Goal: Task Accomplishment & Management: Manage account settings

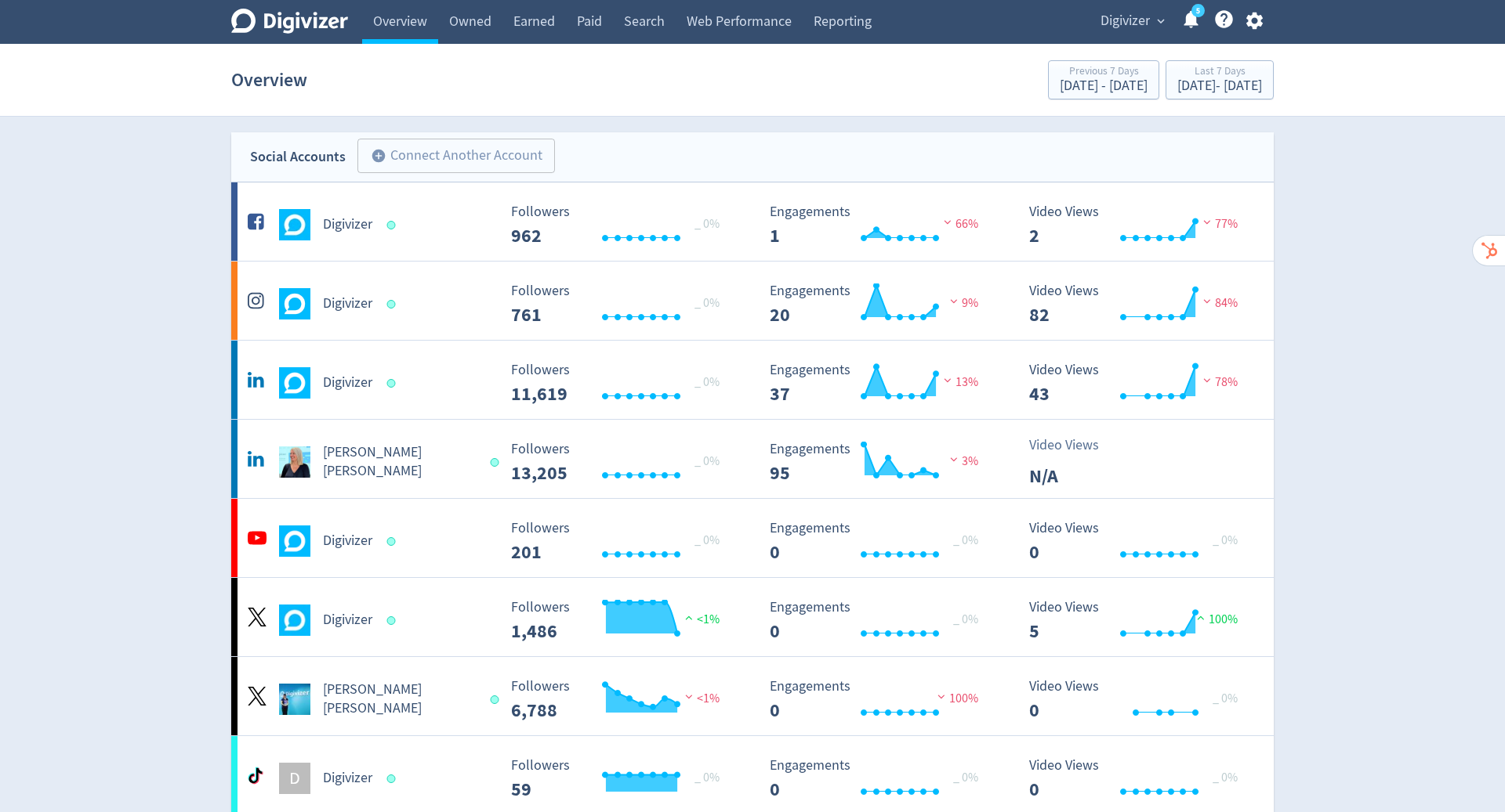
click at [1128, 19] on span "Digivizer" at bounding box center [1125, 20] width 49 height 25
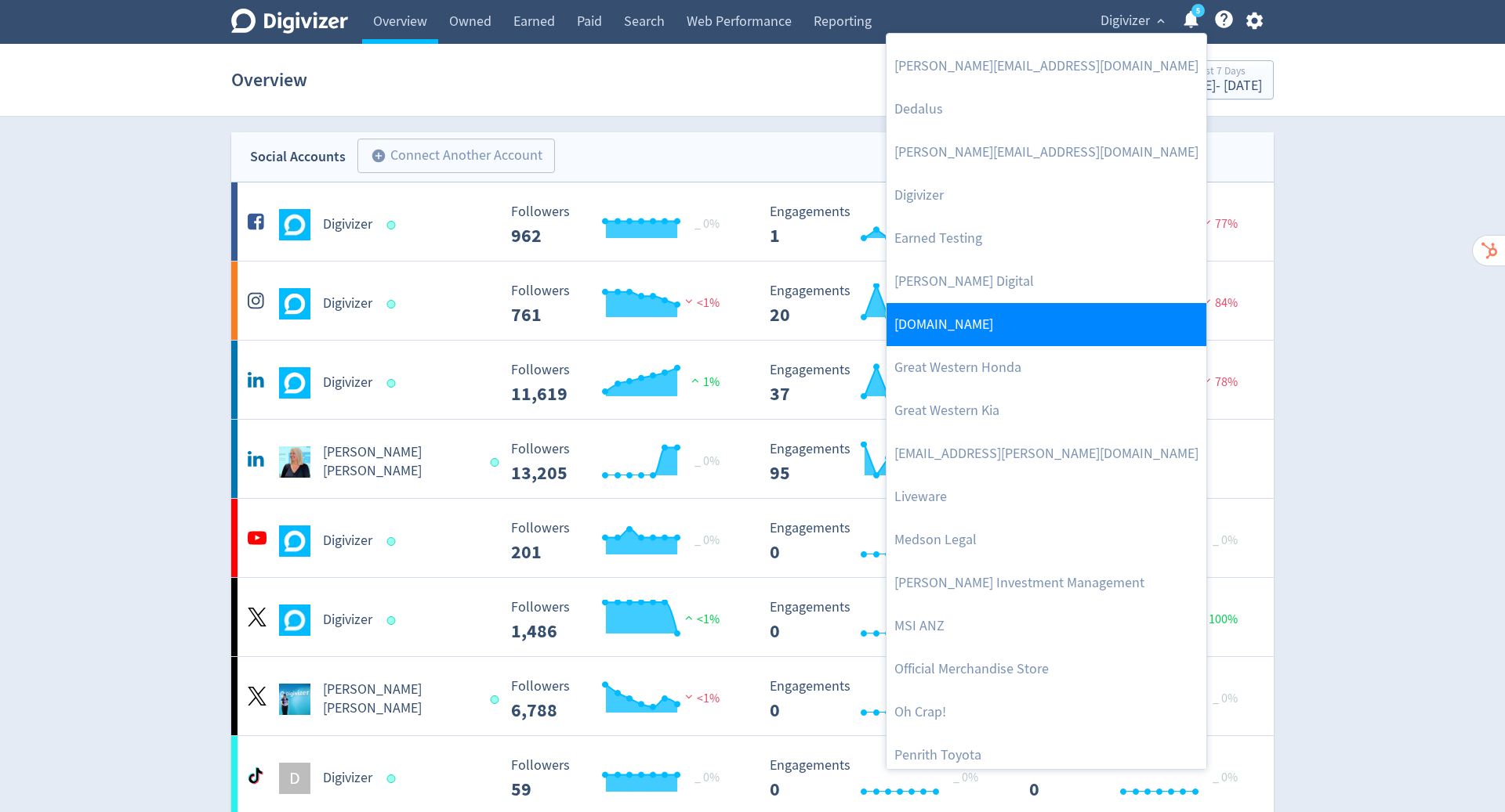
scroll to position [264, 0]
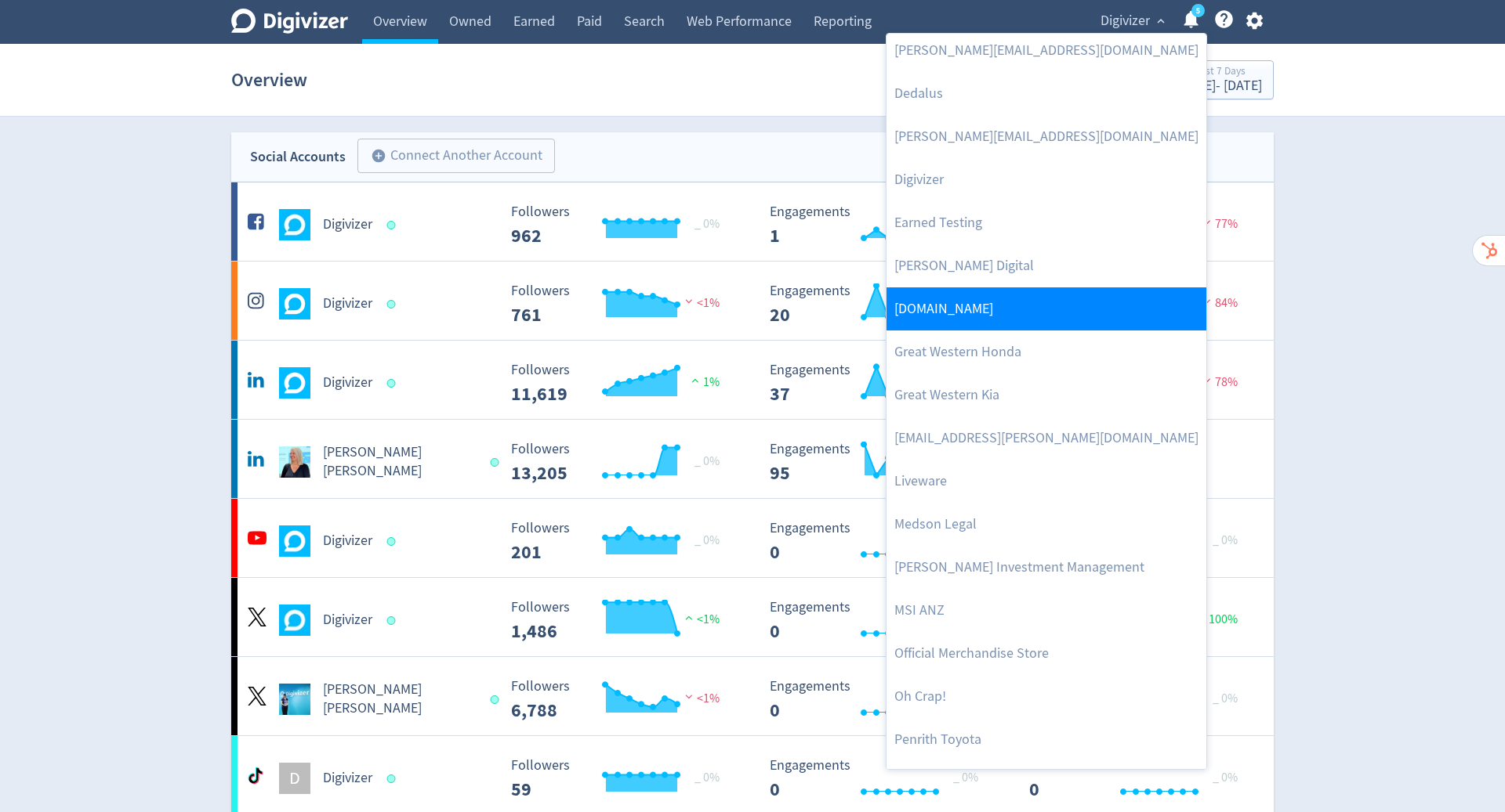
click at [1077, 590] on link "MSI ANZ" at bounding box center [1046, 611] width 320 height 43
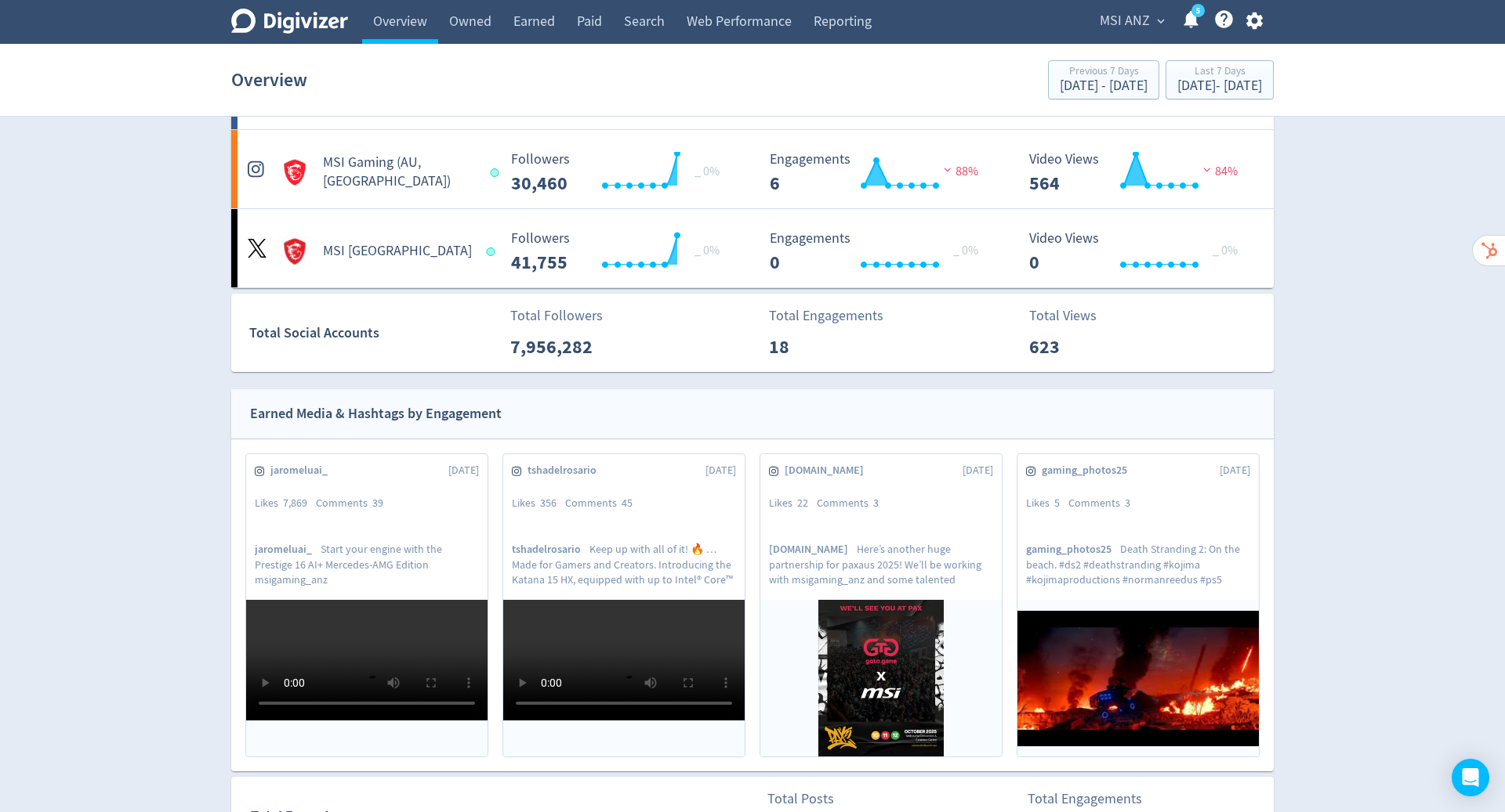
scroll to position [0, 0]
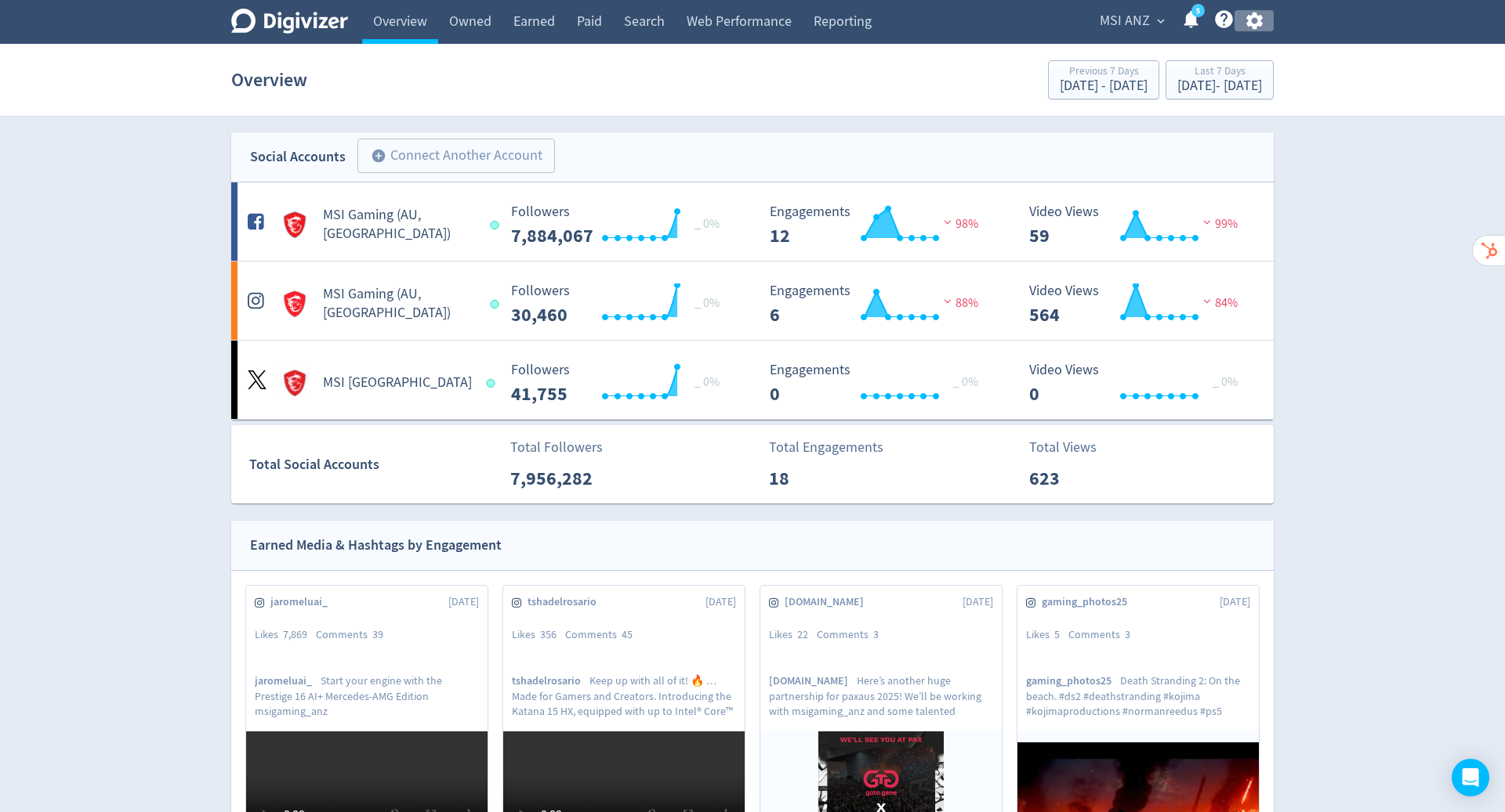
click at [1257, 17] on icon "button" at bounding box center [1254, 21] width 17 height 18
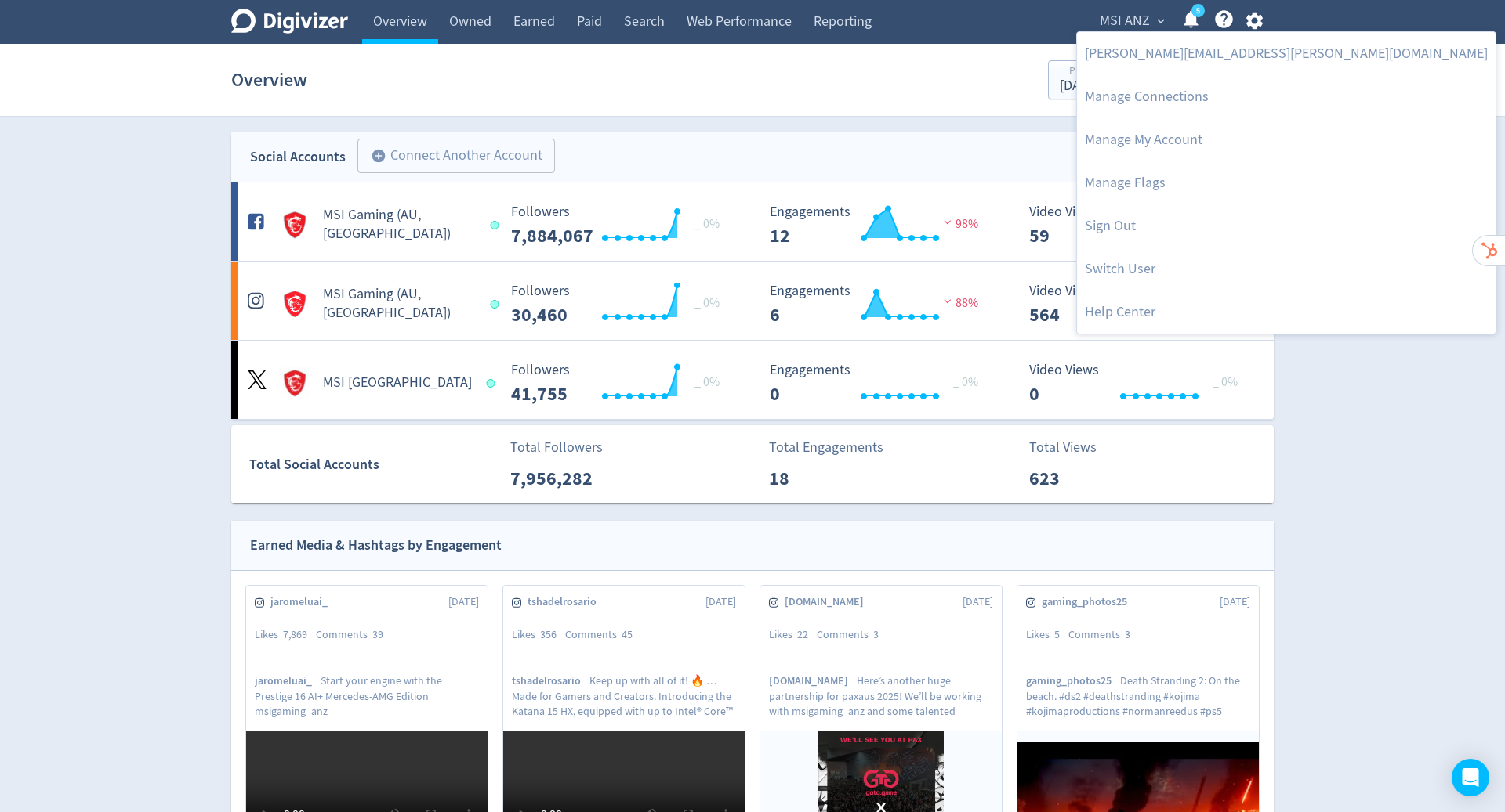
click at [1154, 17] on div at bounding box center [752, 406] width 1505 height 812
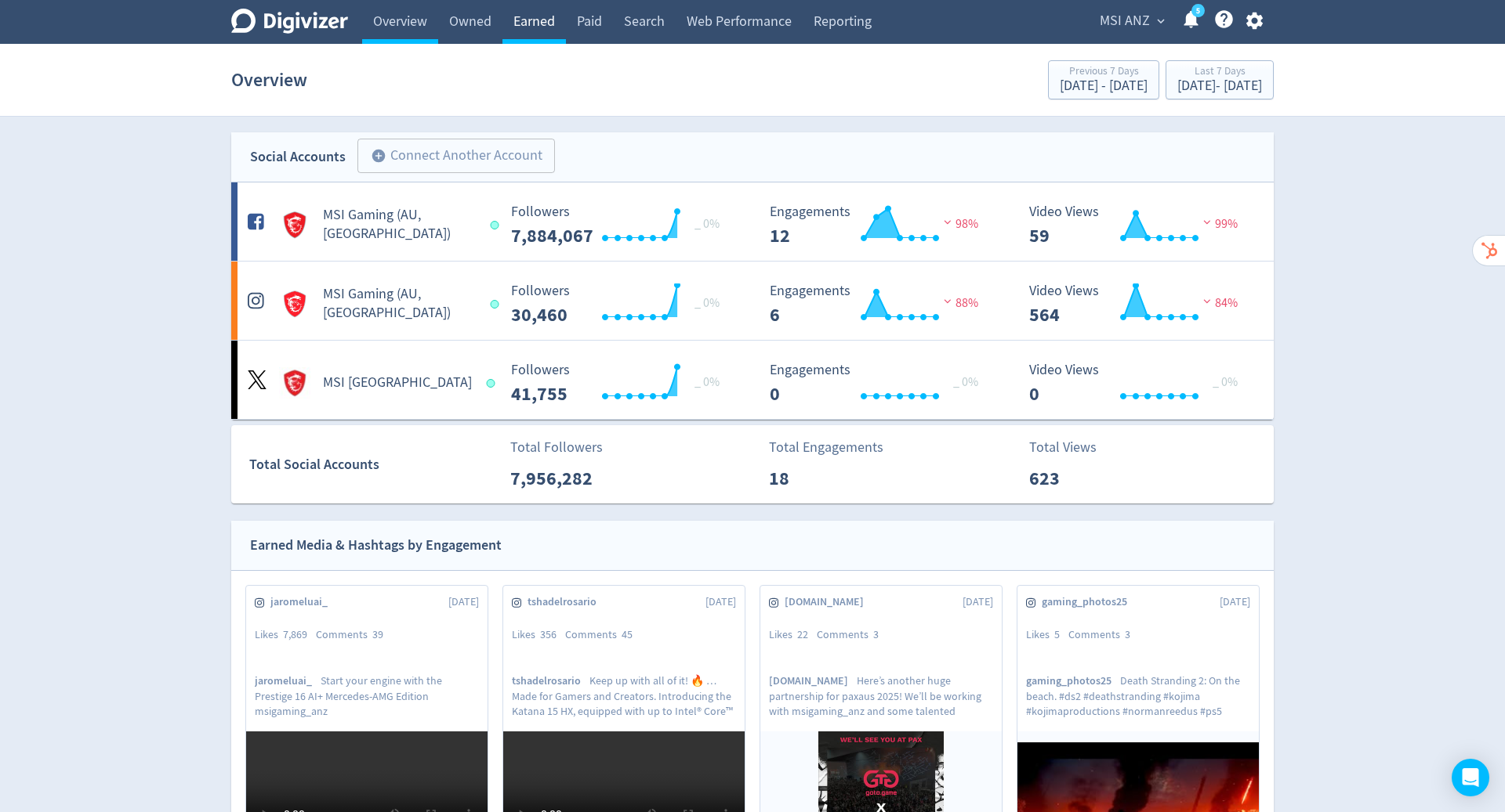
click at [543, 23] on link "Earned" at bounding box center [534, 21] width 63 height 44
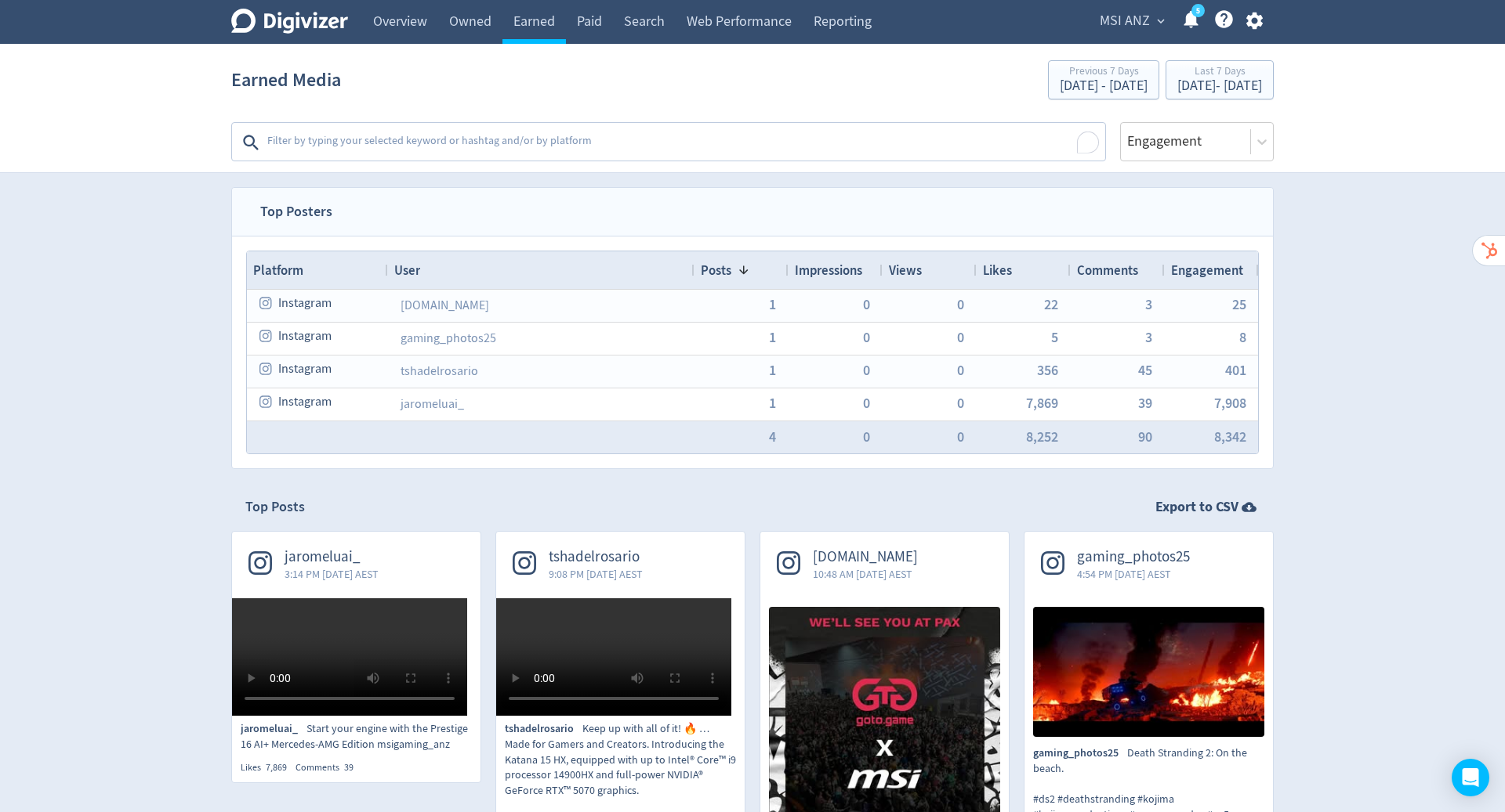
click at [549, 140] on textarea "To enrich screen reader interactions, please activate Accessibility in Grammarl…" at bounding box center [683, 143] width 837 height 32
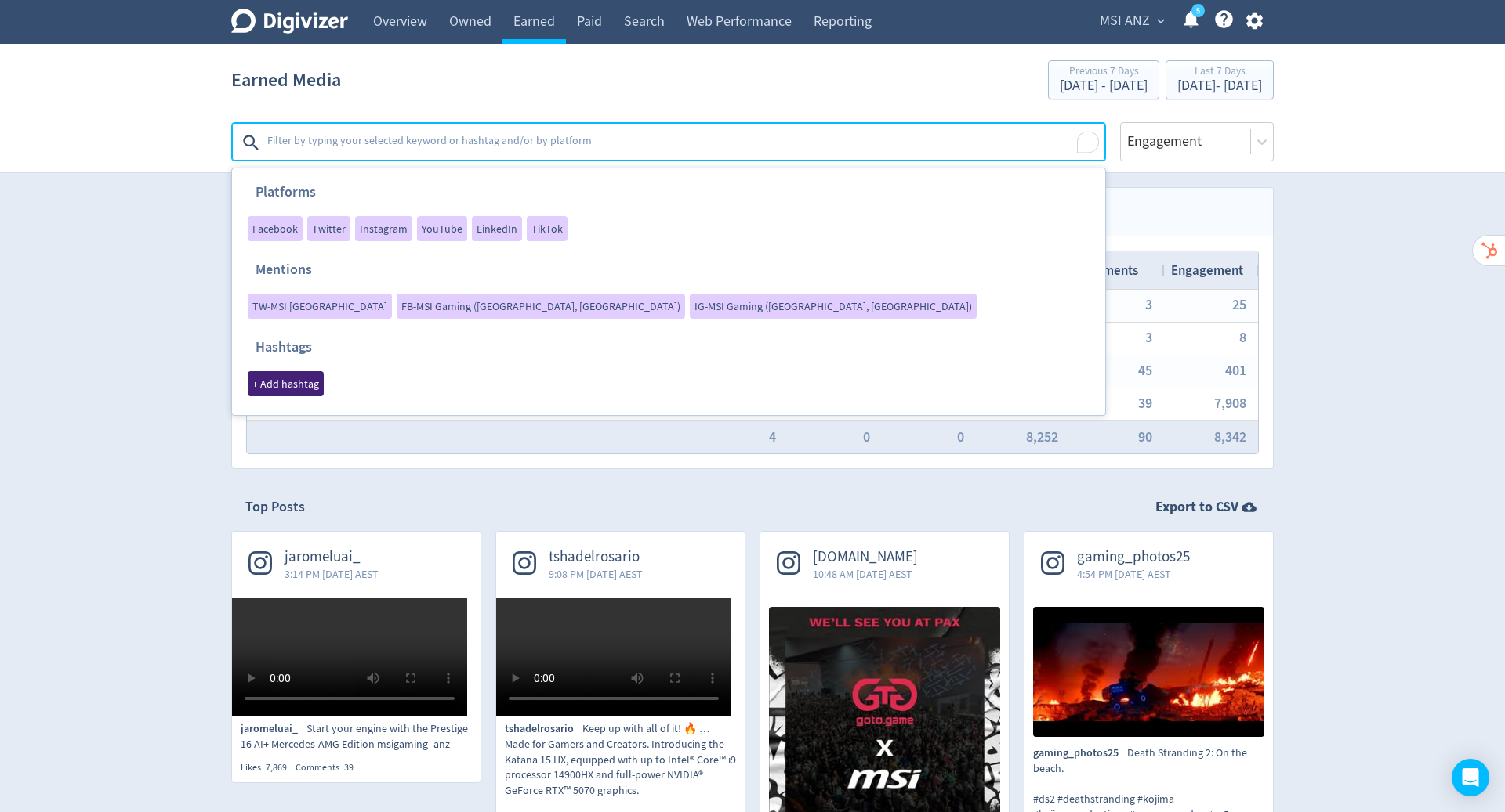
click at [319, 378] on span "+ Add hashtag" at bounding box center [286, 384] width 67 height 11
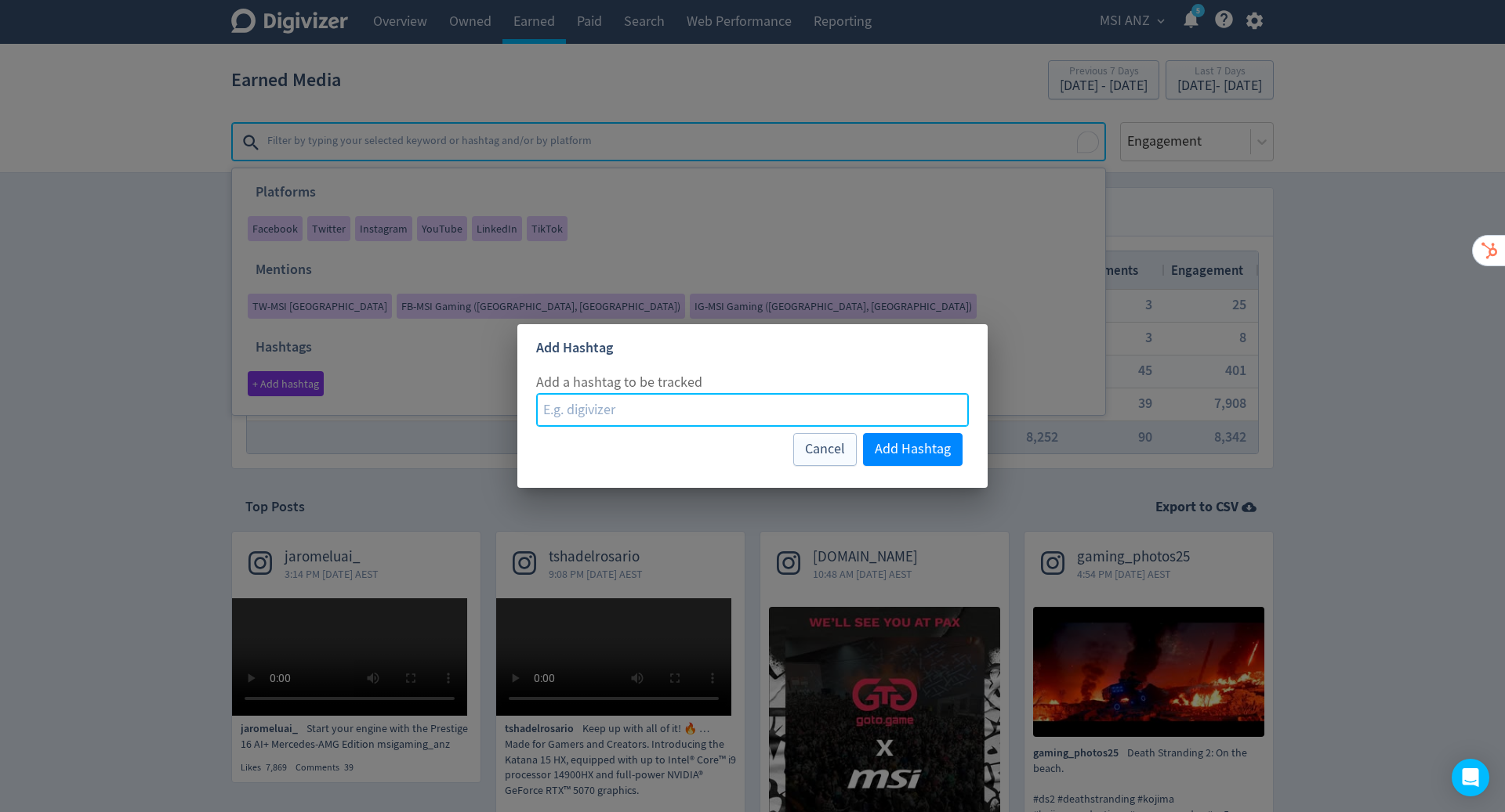
click at [623, 412] on input at bounding box center [752, 410] width 432 height 33
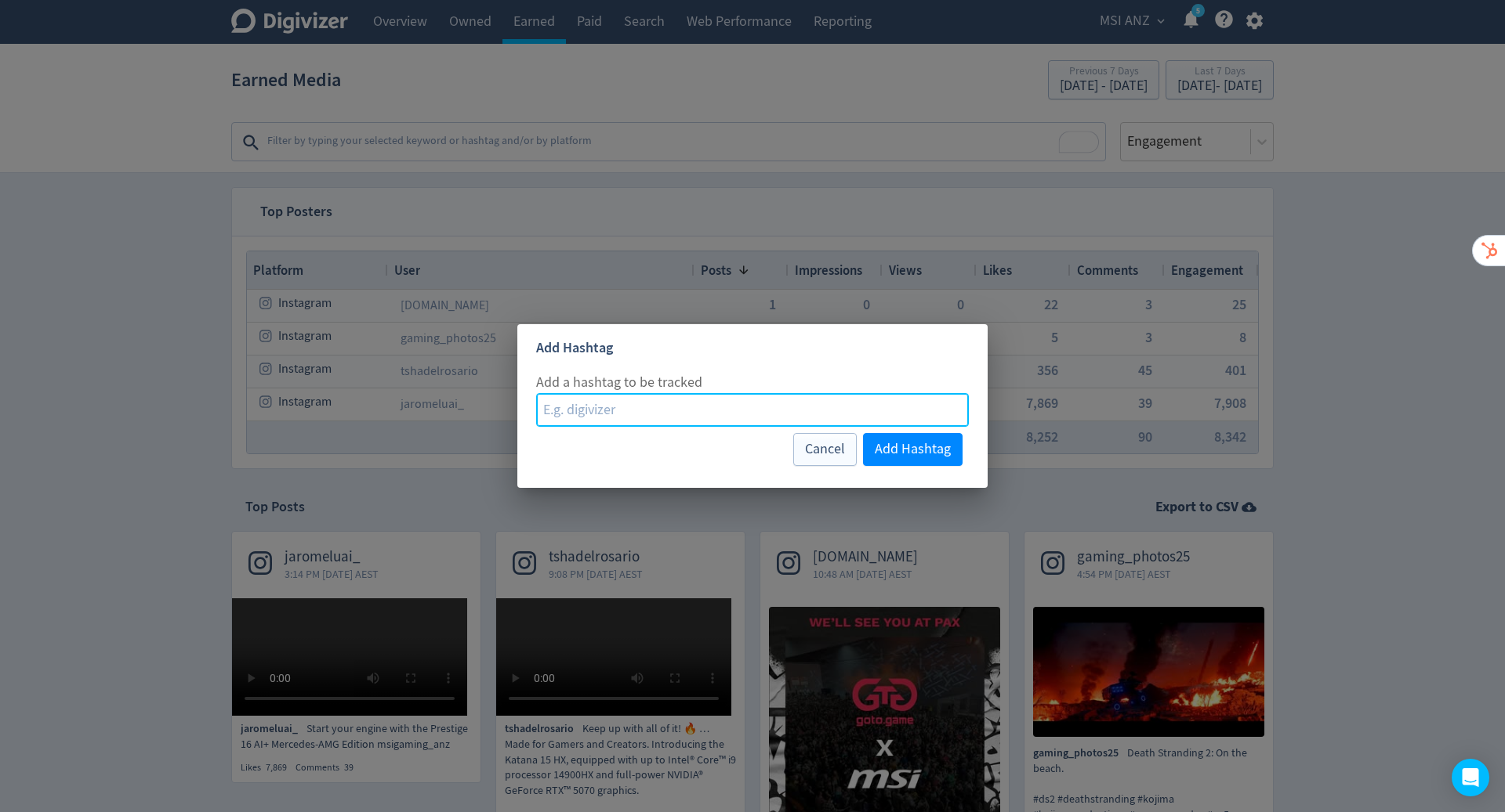
paste input "MSIPAXAUS25"
type input "MSIPAXAUS25"
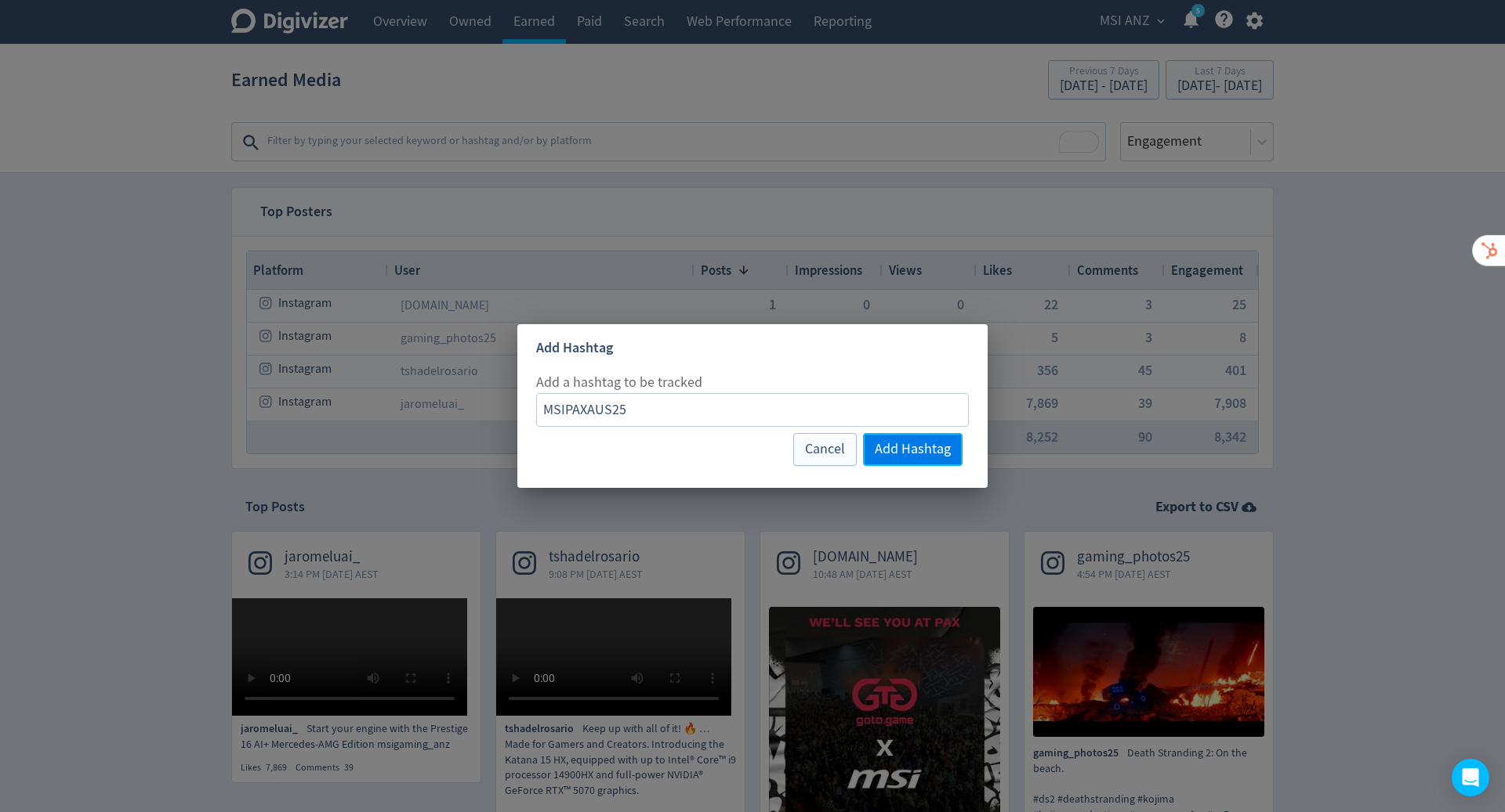
click at [898, 445] on span "Add Hashtag" at bounding box center [912, 449] width 76 height 14
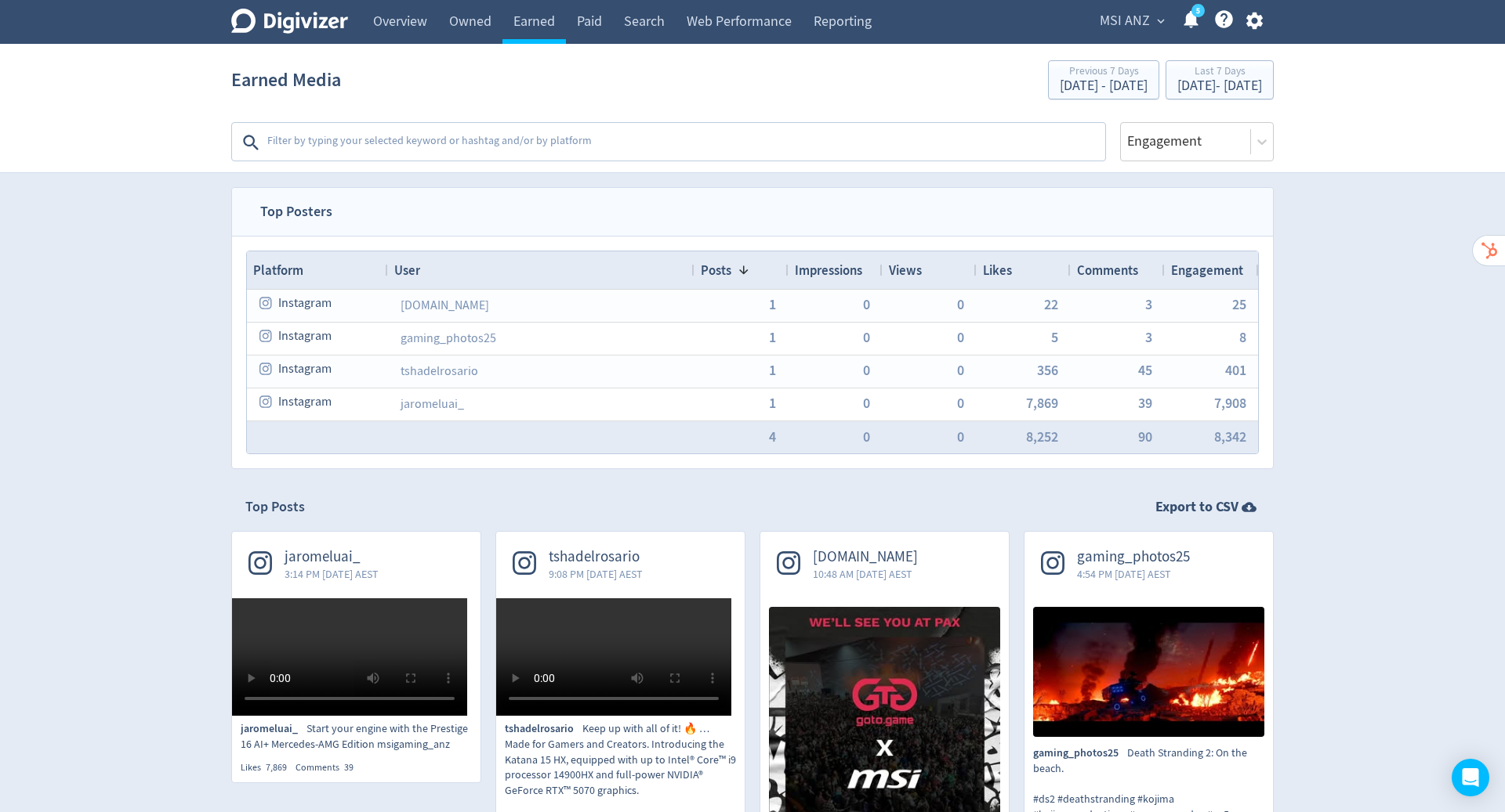
click at [1257, 19] on icon "button" at bounding box center [1254, 21] width 17 height 18
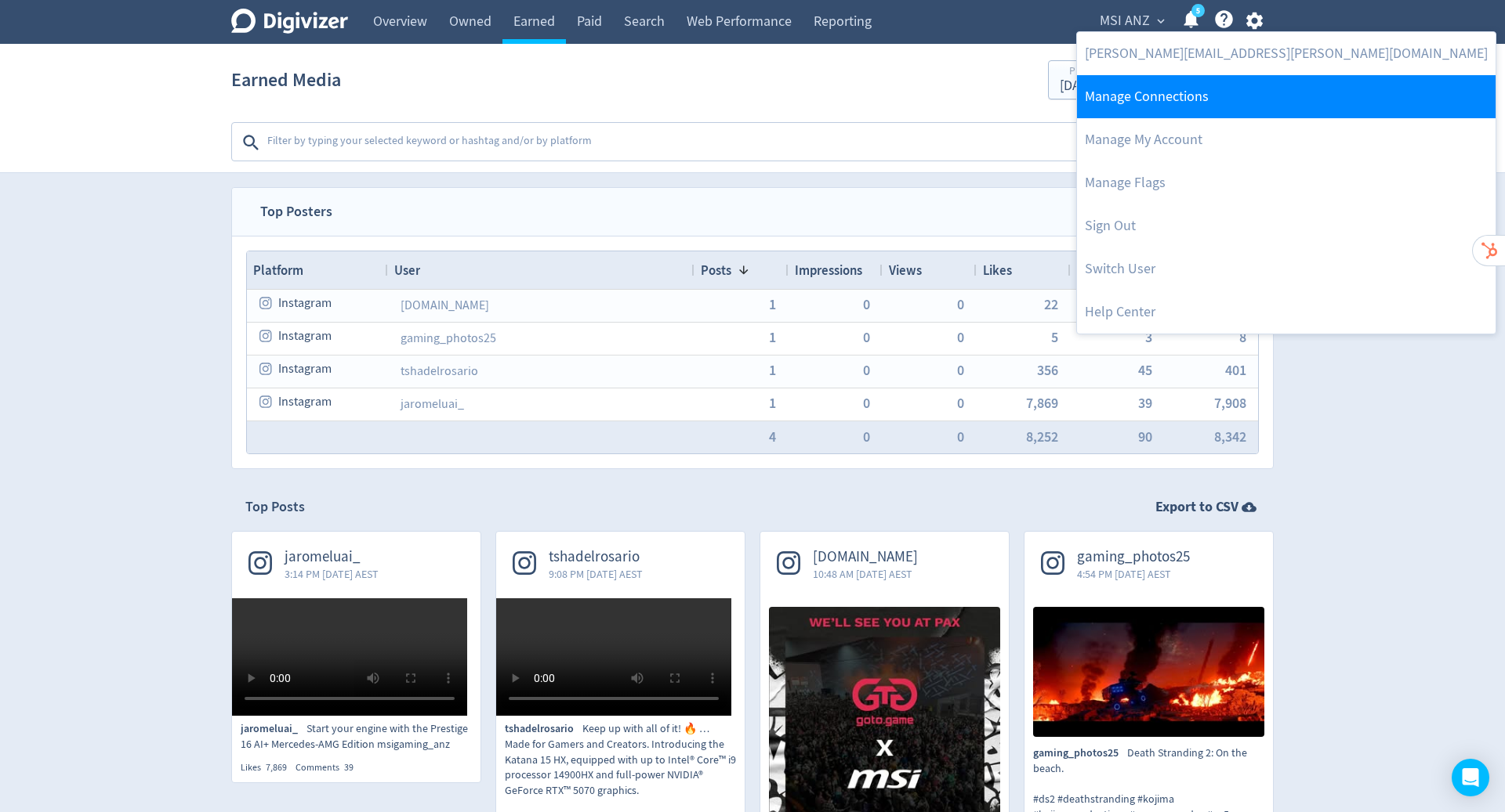
click at [1181, 95] on link "Manage Connections" at bounding box center [1285, 96] width 418 height 43
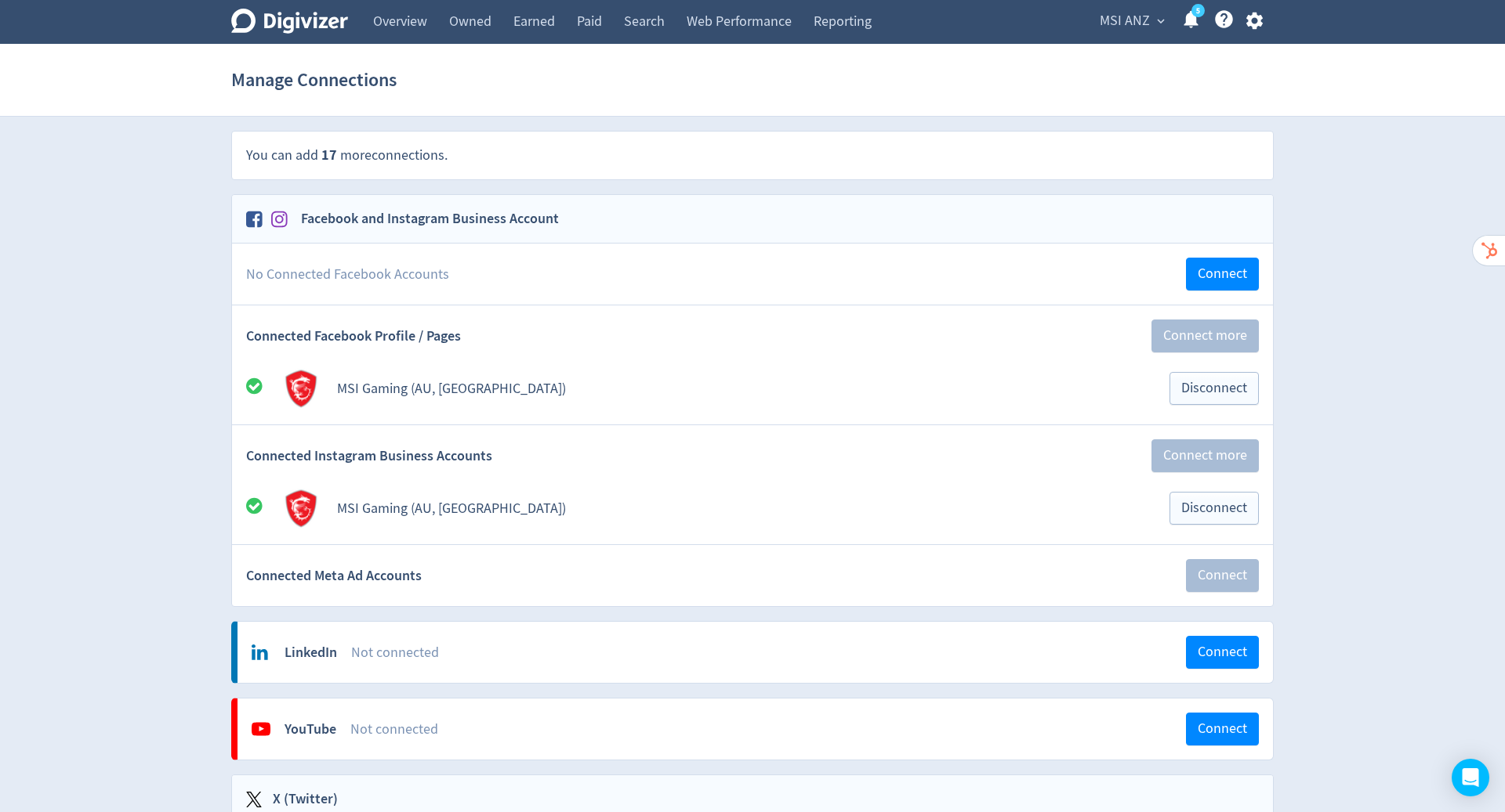
click at [1147, 11] on span "MSI ANZ" at bounding box center [1125, 20] width 50 height 25
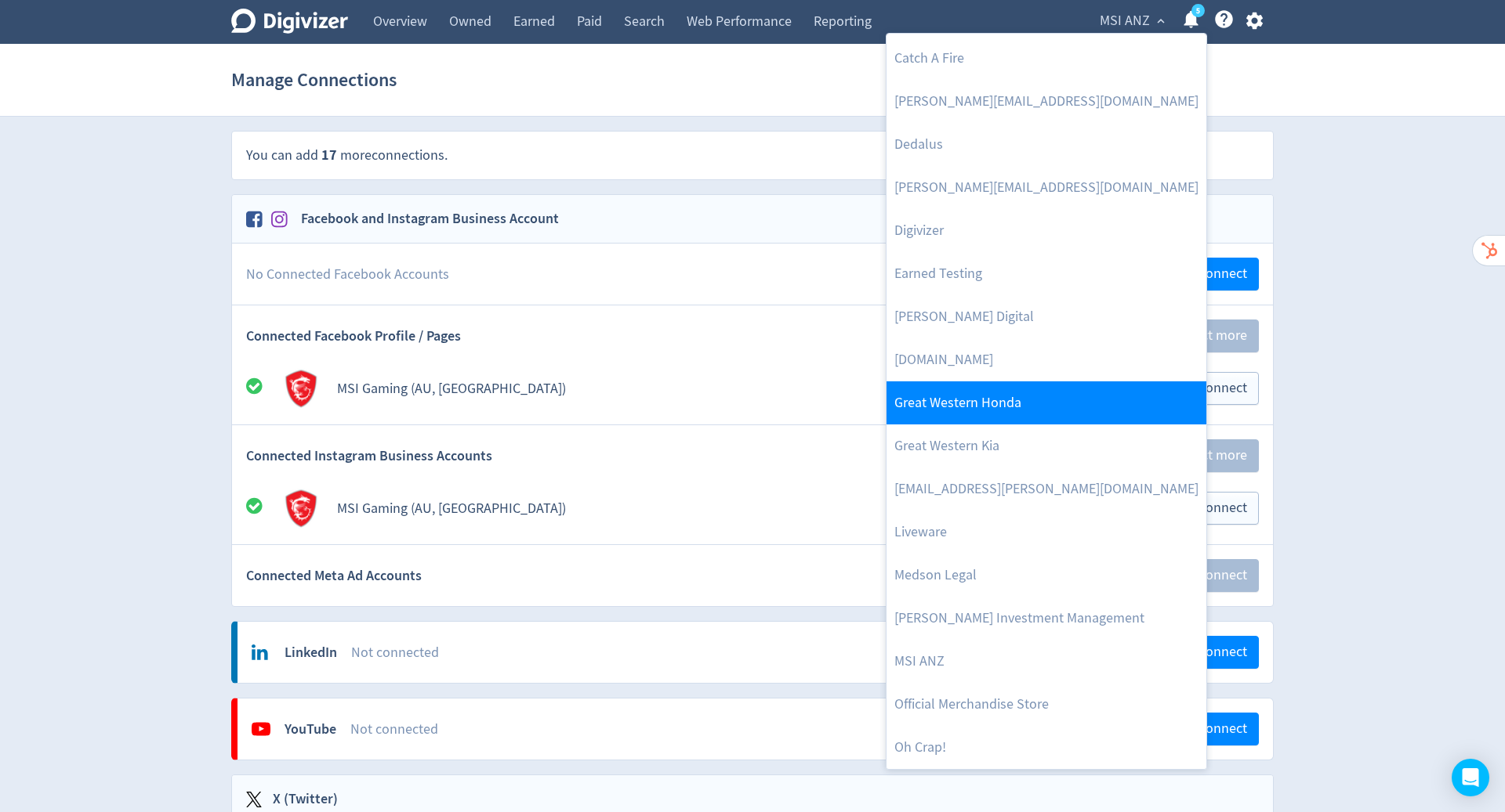
scroll to position [254, 0]
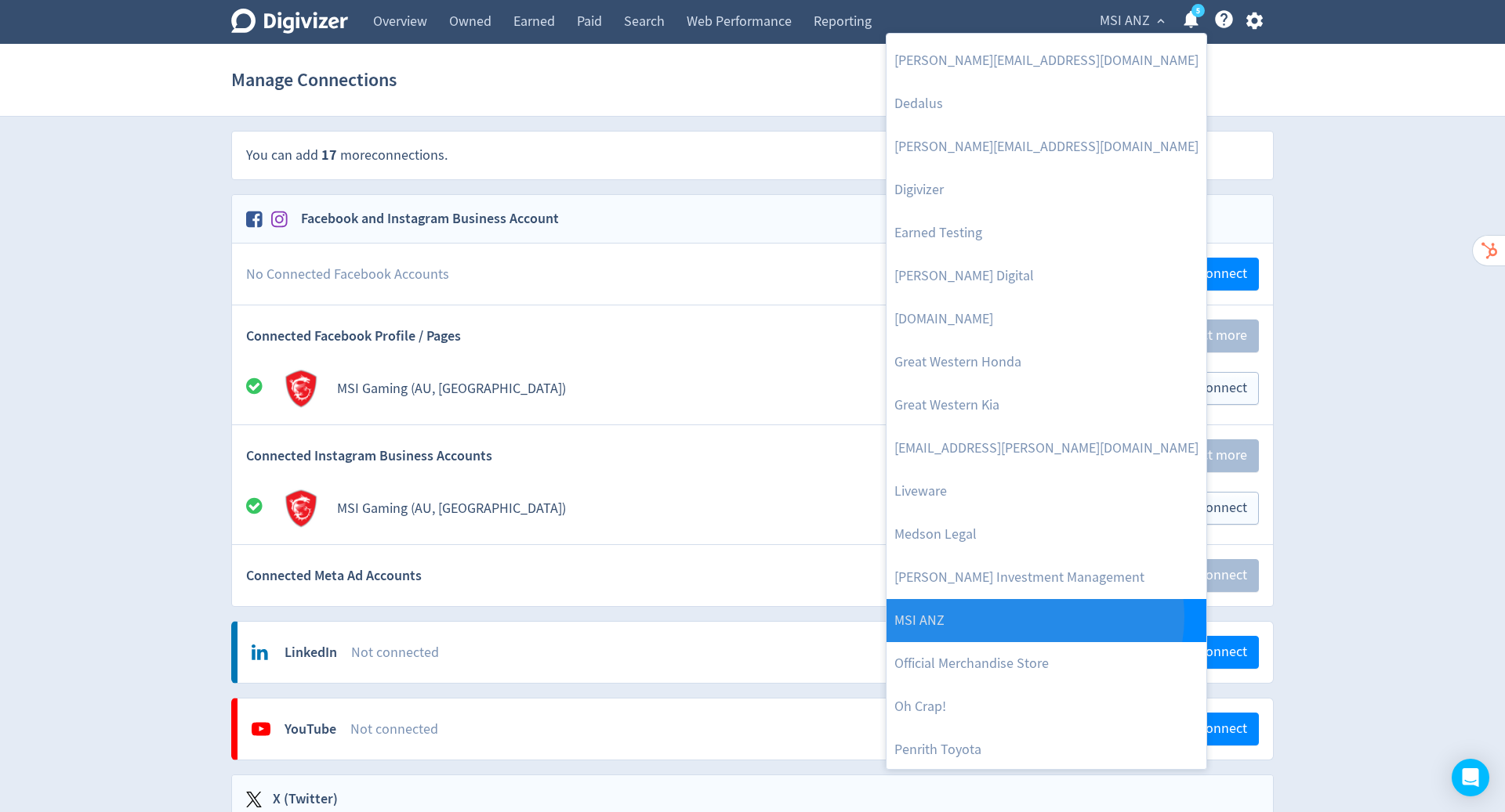
click at [1034, 616] on link "MSI ANZ" at bounding box center [1046, 621] width 320 height 43
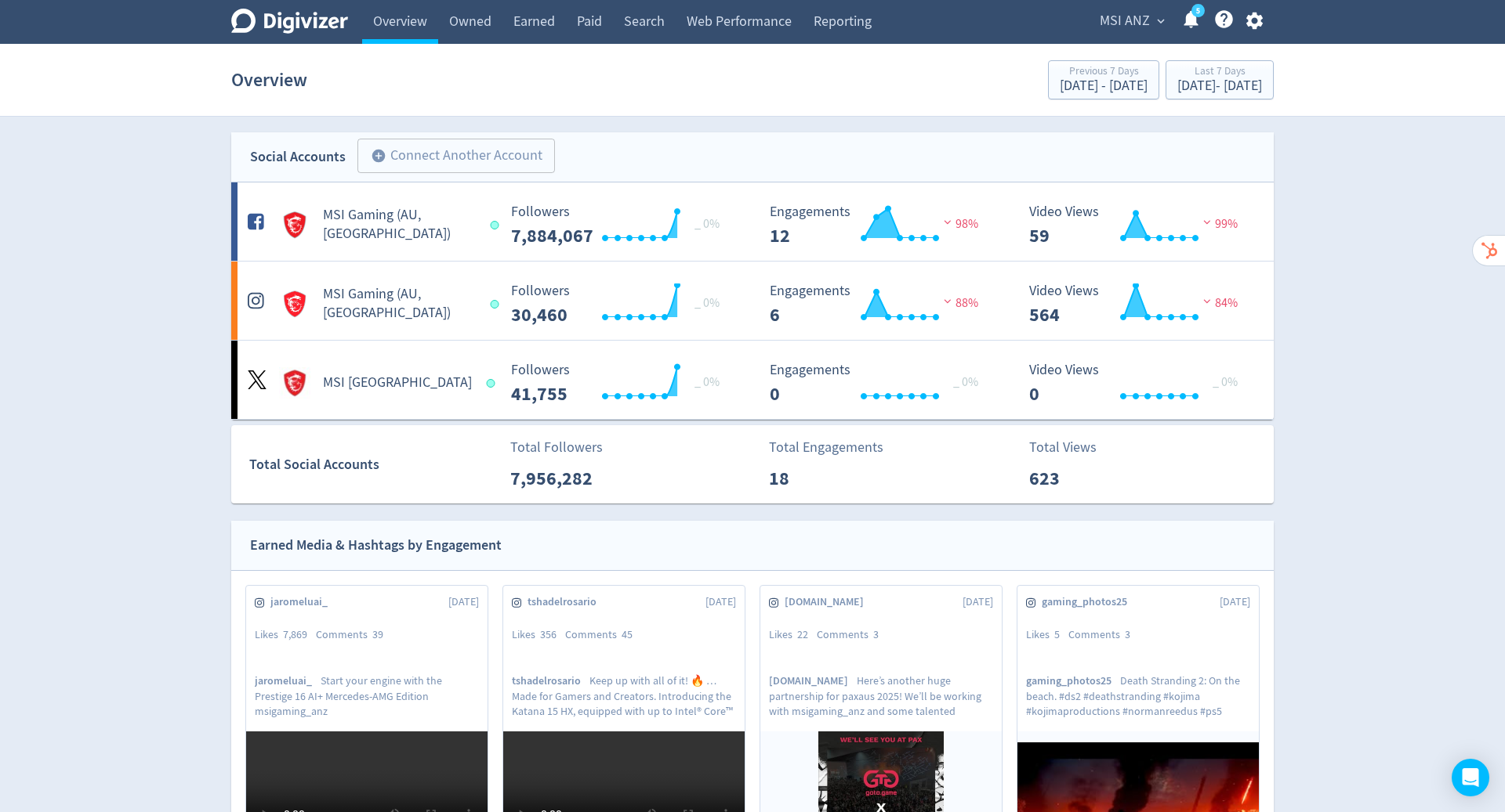
click at [1146, 19] on span "MSI ANZ" at bounding box center [1125, 20] width 50 height 25
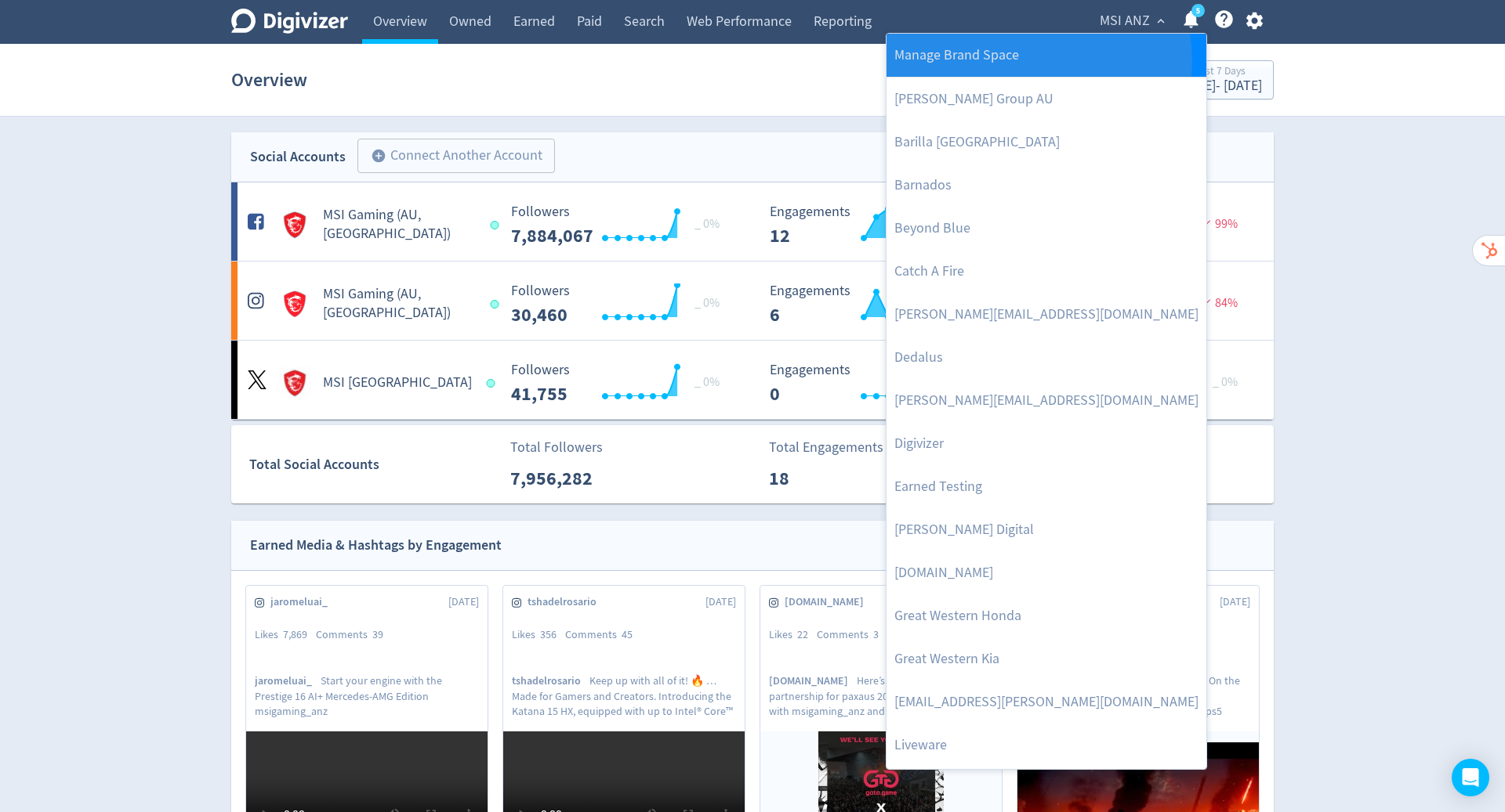
click at [1038, 60] on link "Manage Brand Space" at bounding box center [1046, 55] width 320 height 43
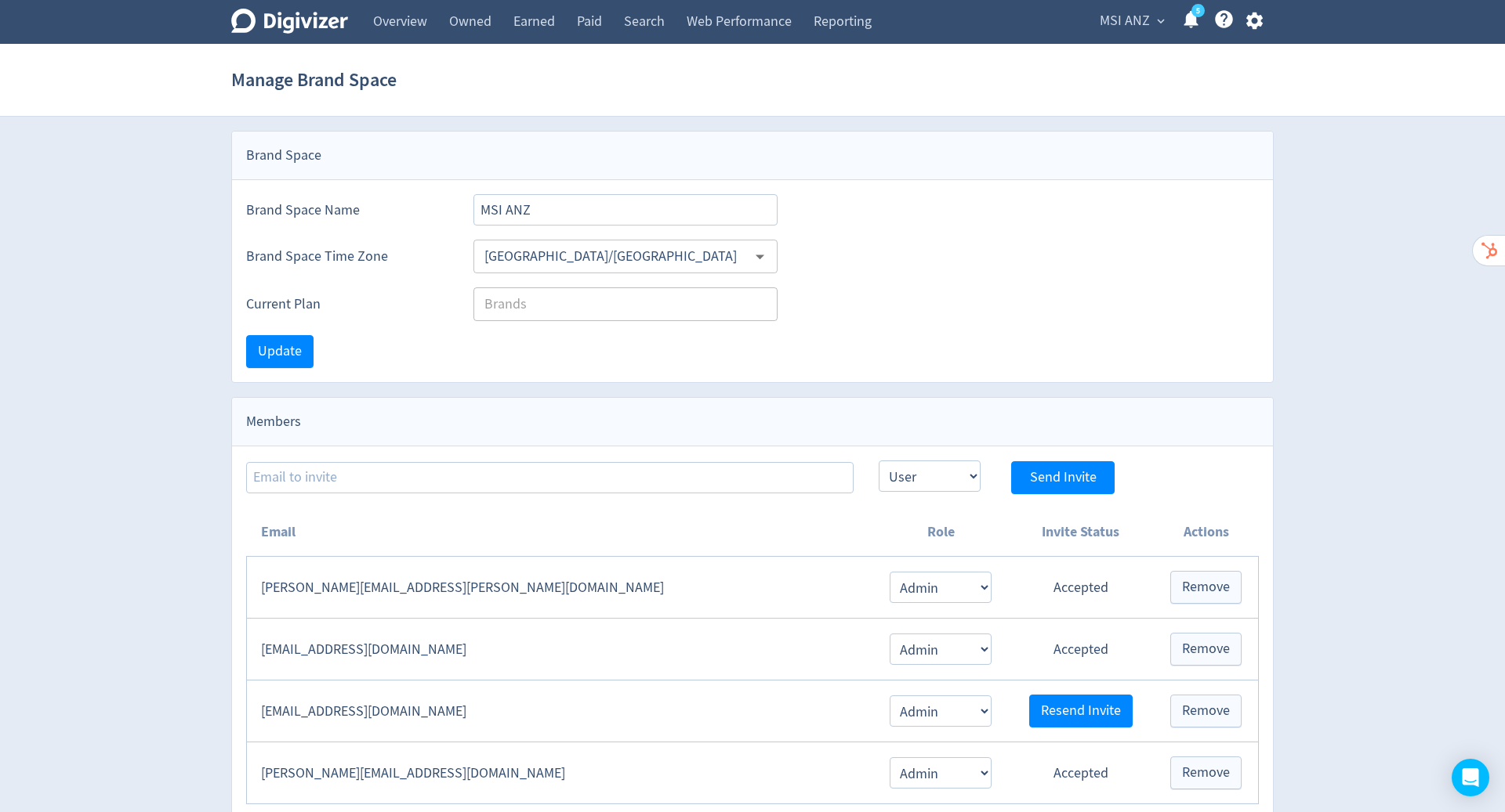
scroll to position [200, 0]
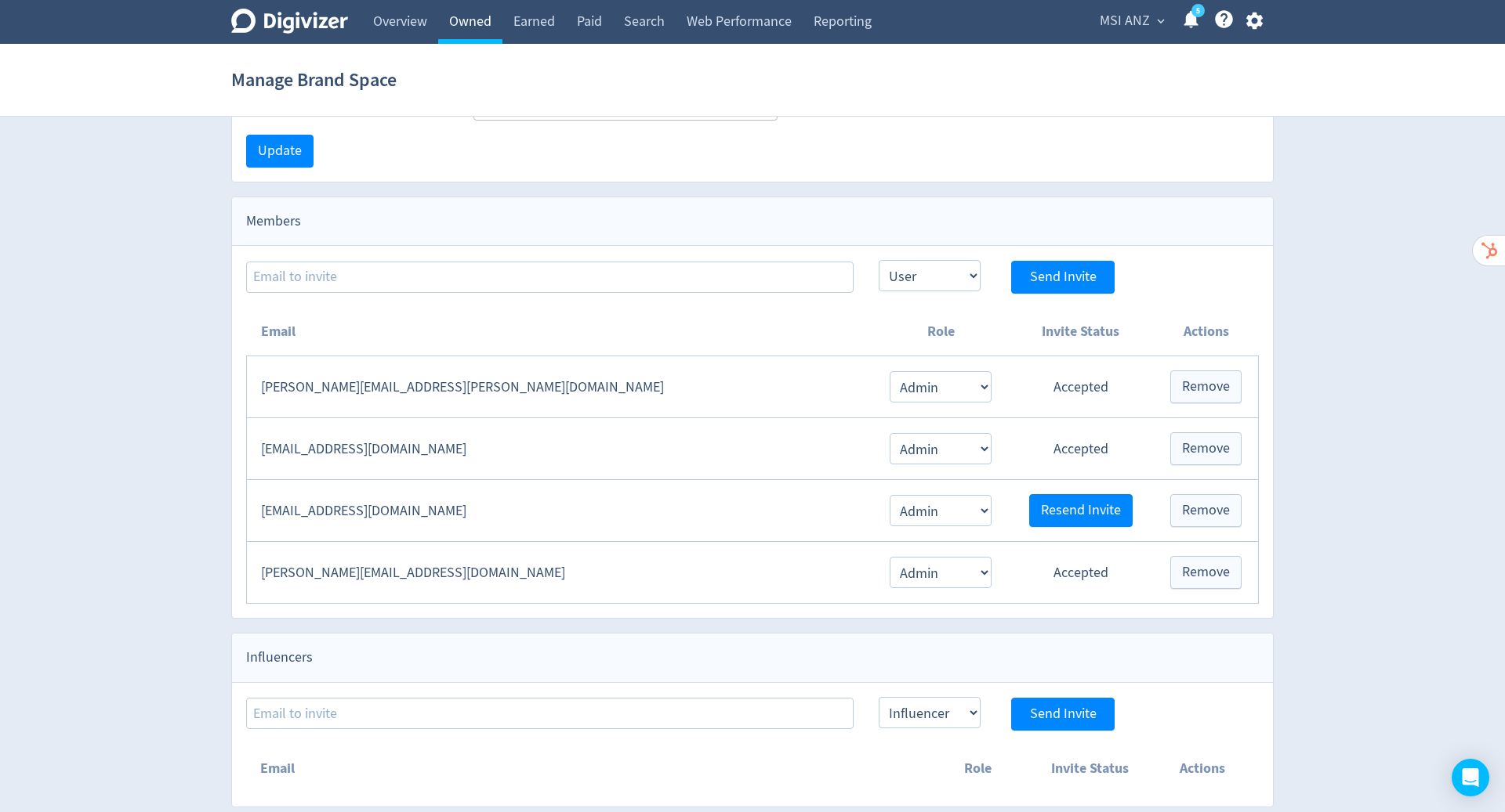
click at [466, 18] on link "Owned" at bounding box center [469, 21] width 64 height 44
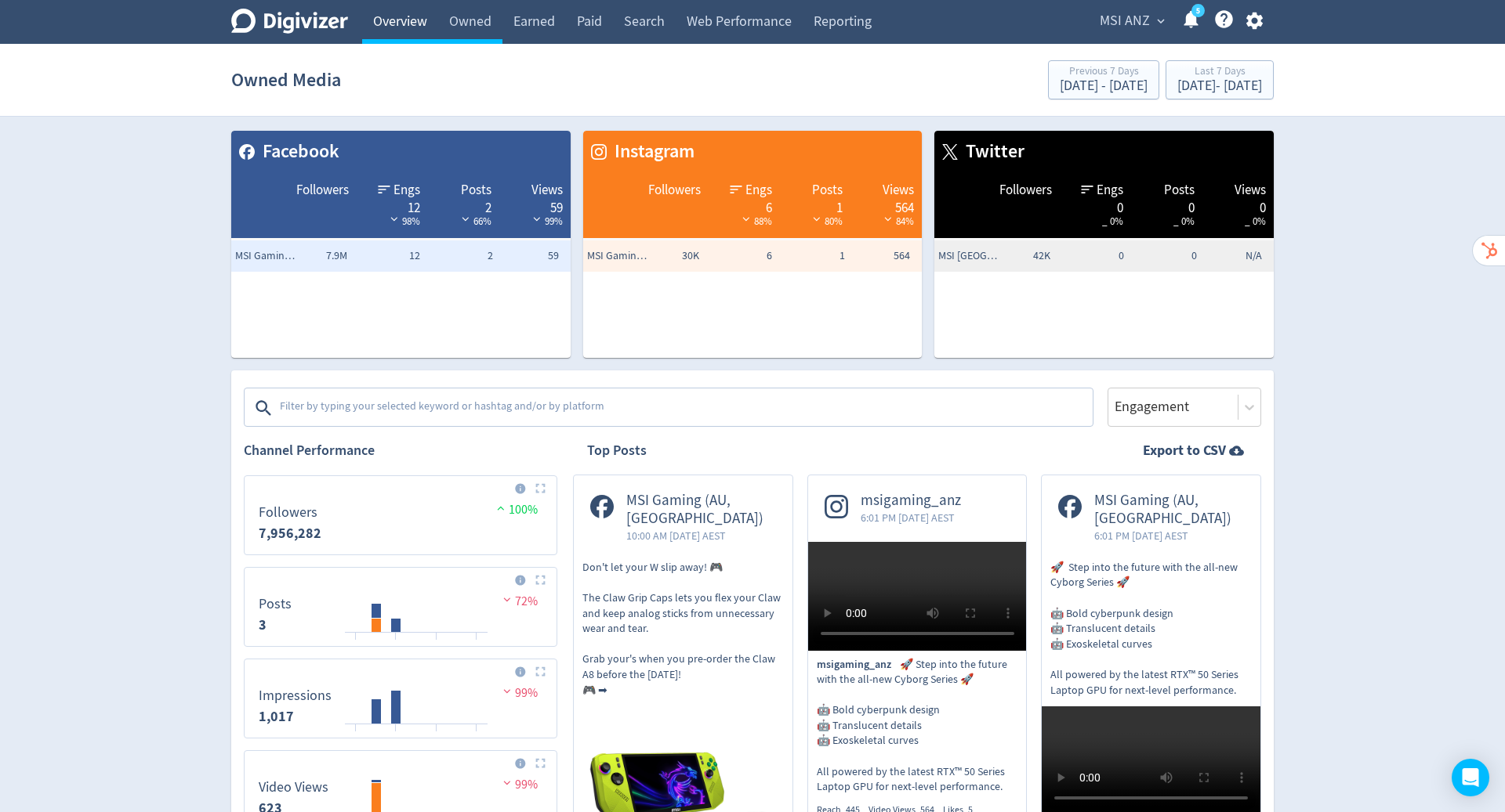
click at [405, 22] on link "Overview" at bounding box center [400, 21] width 76 height 44
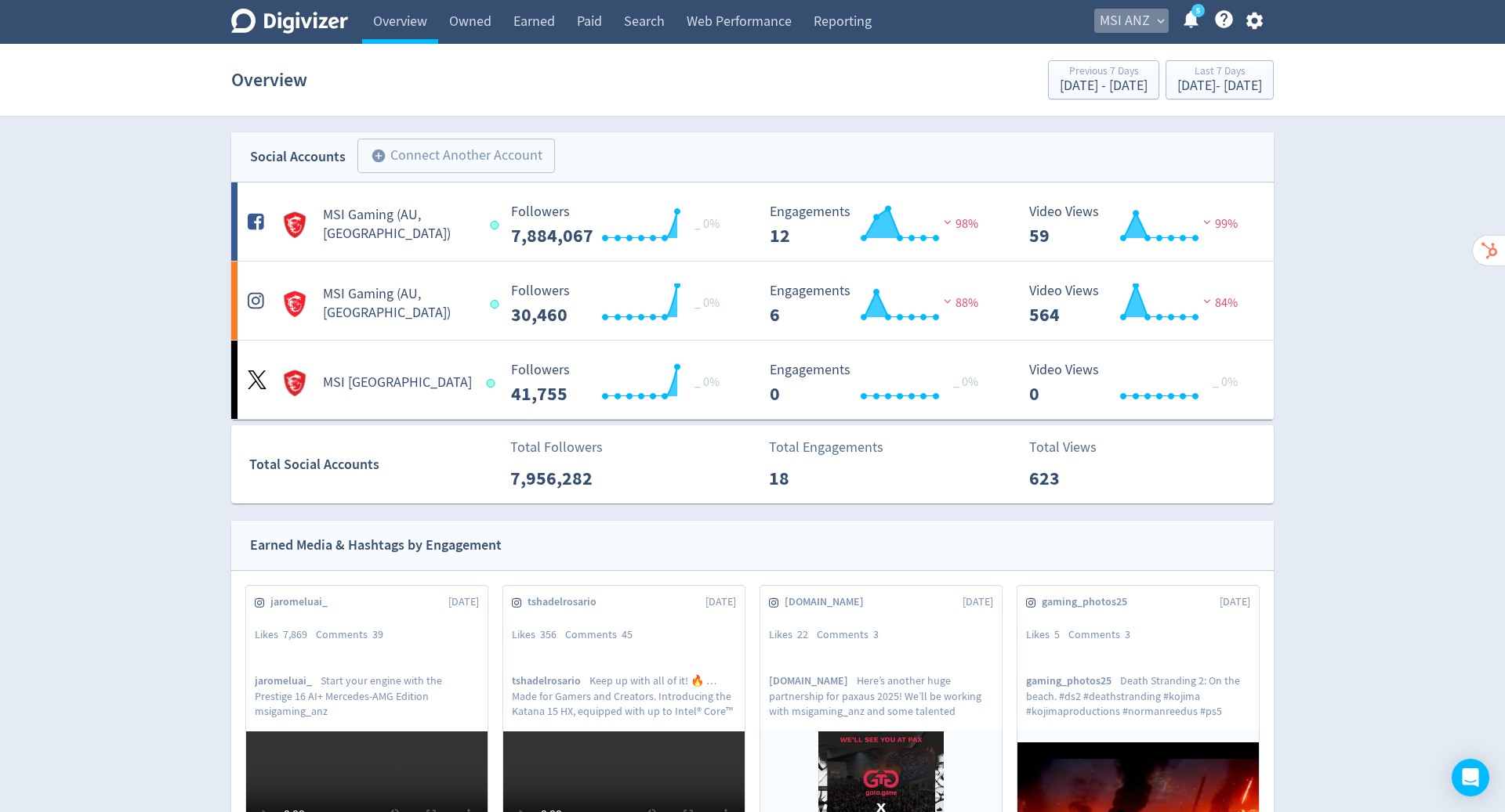
click at [1141, 21] on span "MSI ANZ" at bounding box center [1125, 20] width 50 height 25
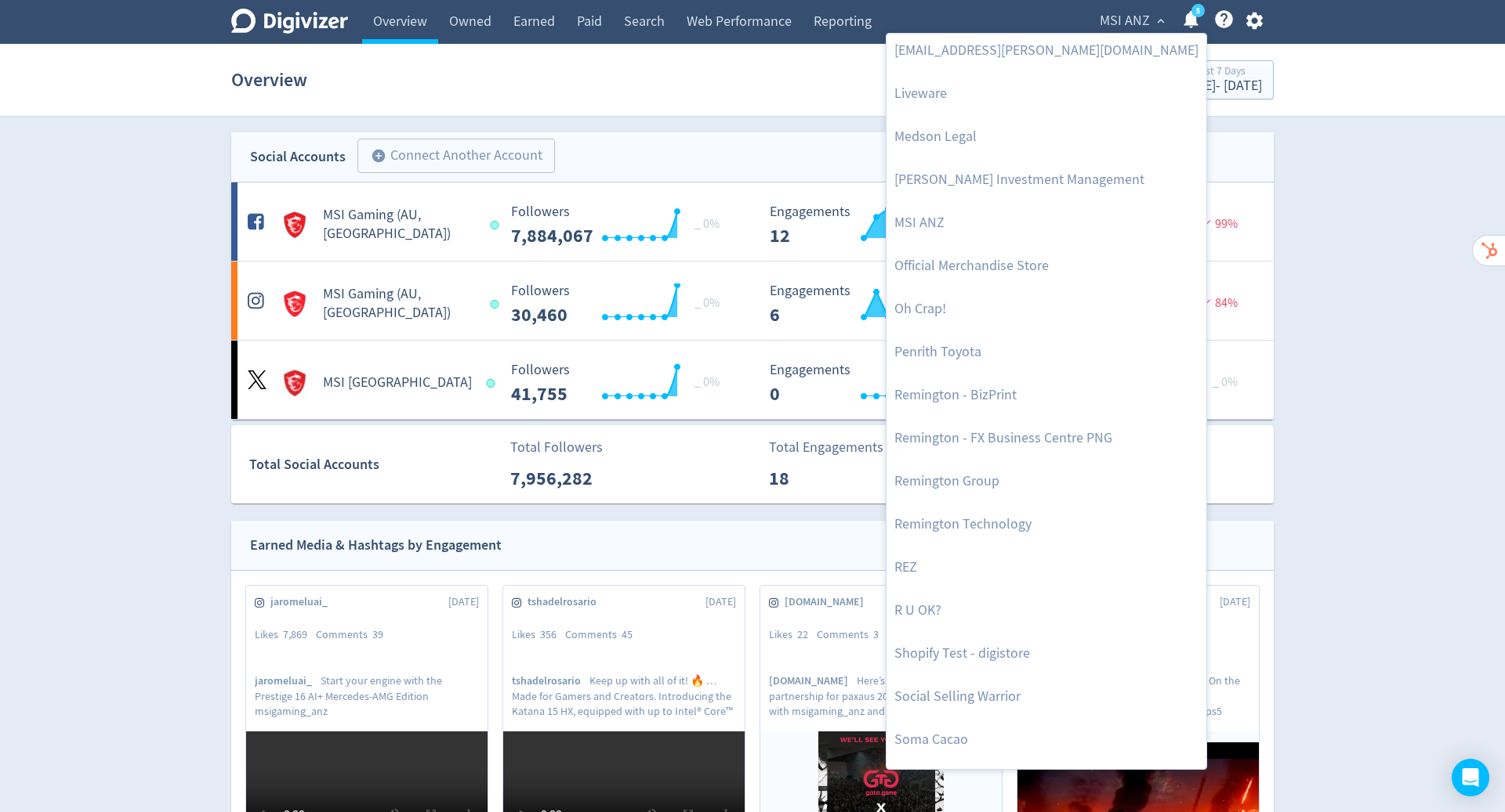
scroll to position [815, 0]
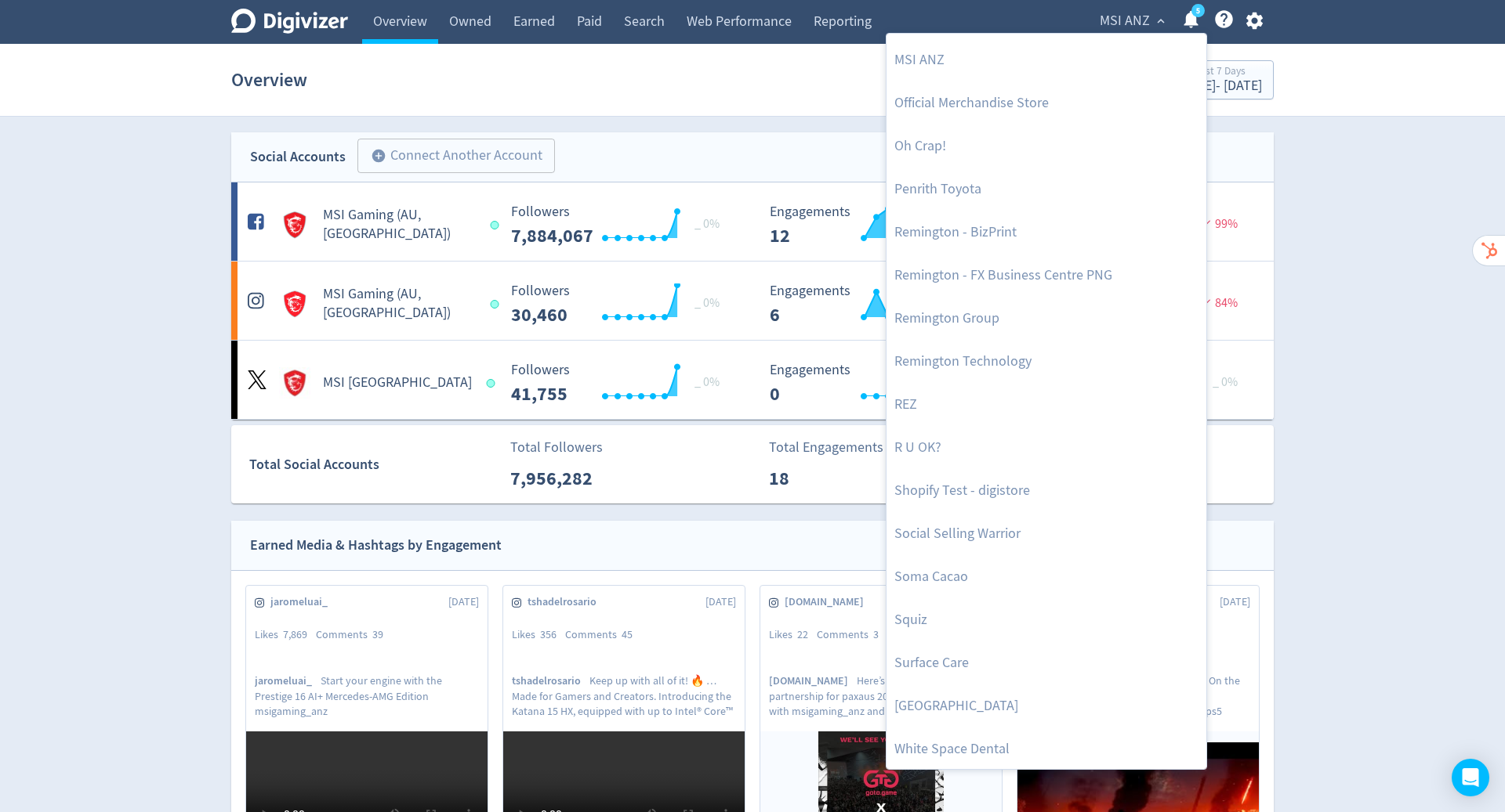
click at [1260, 18] on div at bounding box center [752, 406] width 1505 height 812
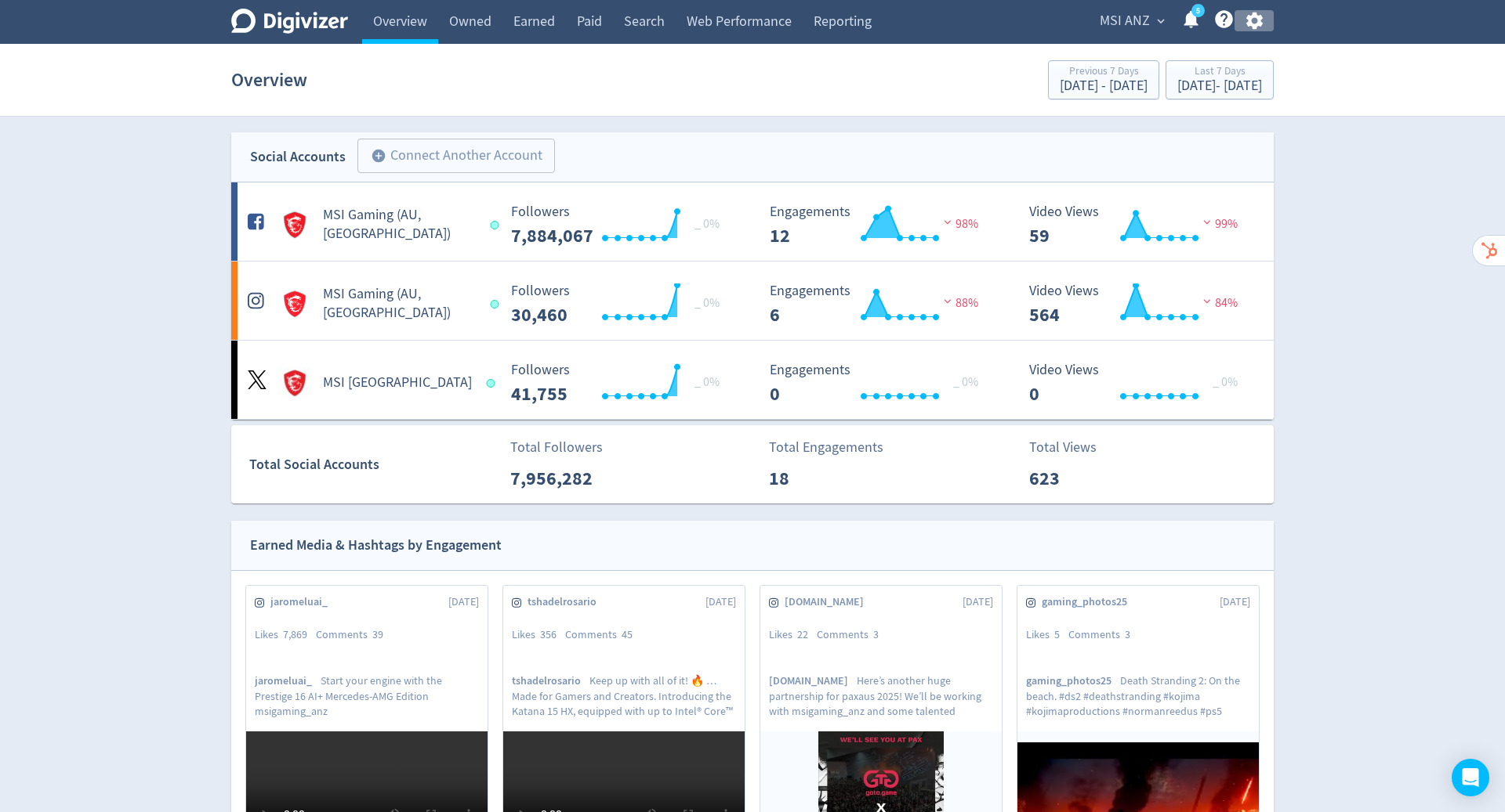
click at [1257, 19] on icon "button" at bounding box center [1254, 21] width 17 height 18
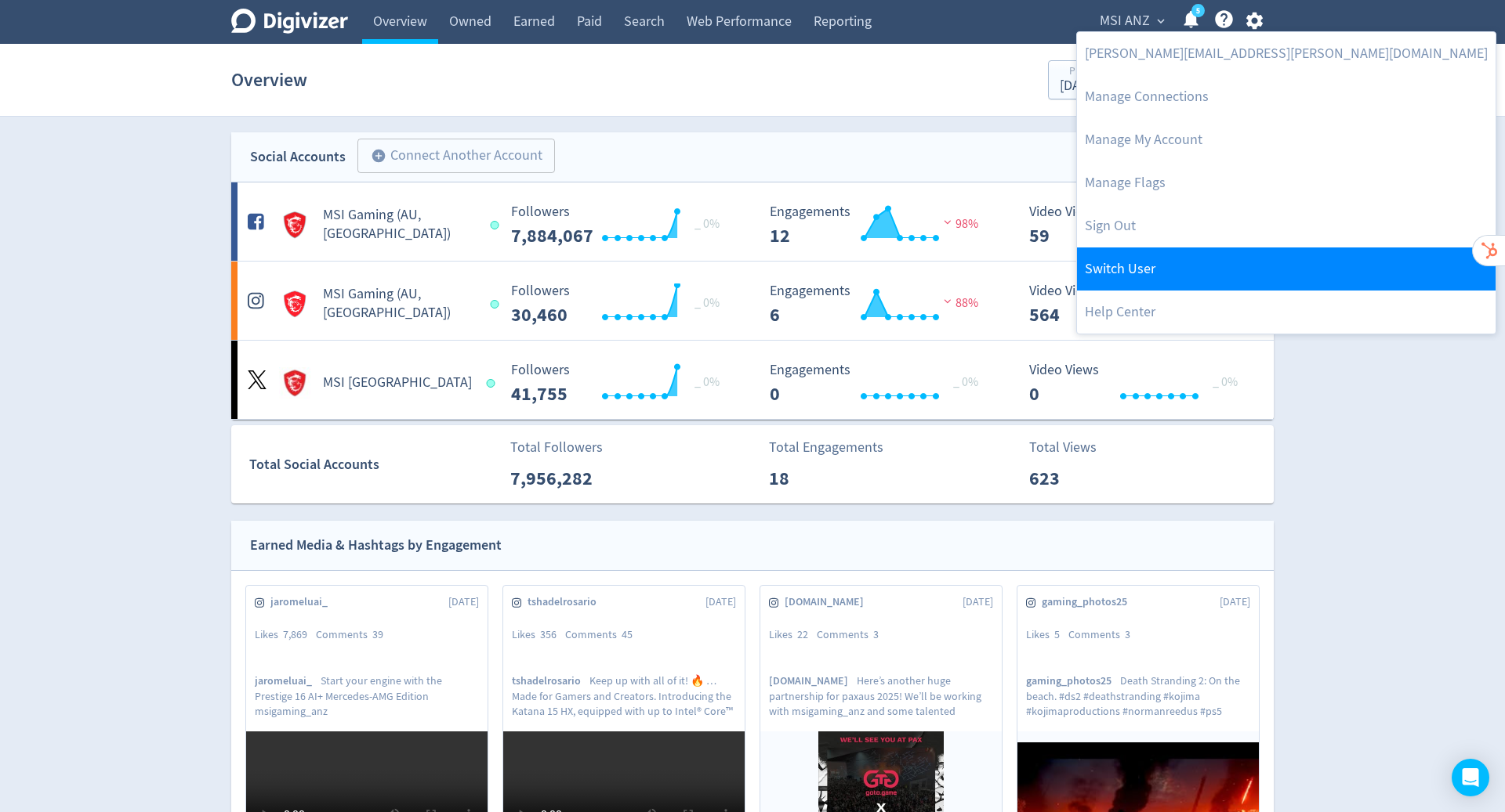
click at [1174, 259] on link "Switch User" at bounding box center [1285, 269] width 418 height 43
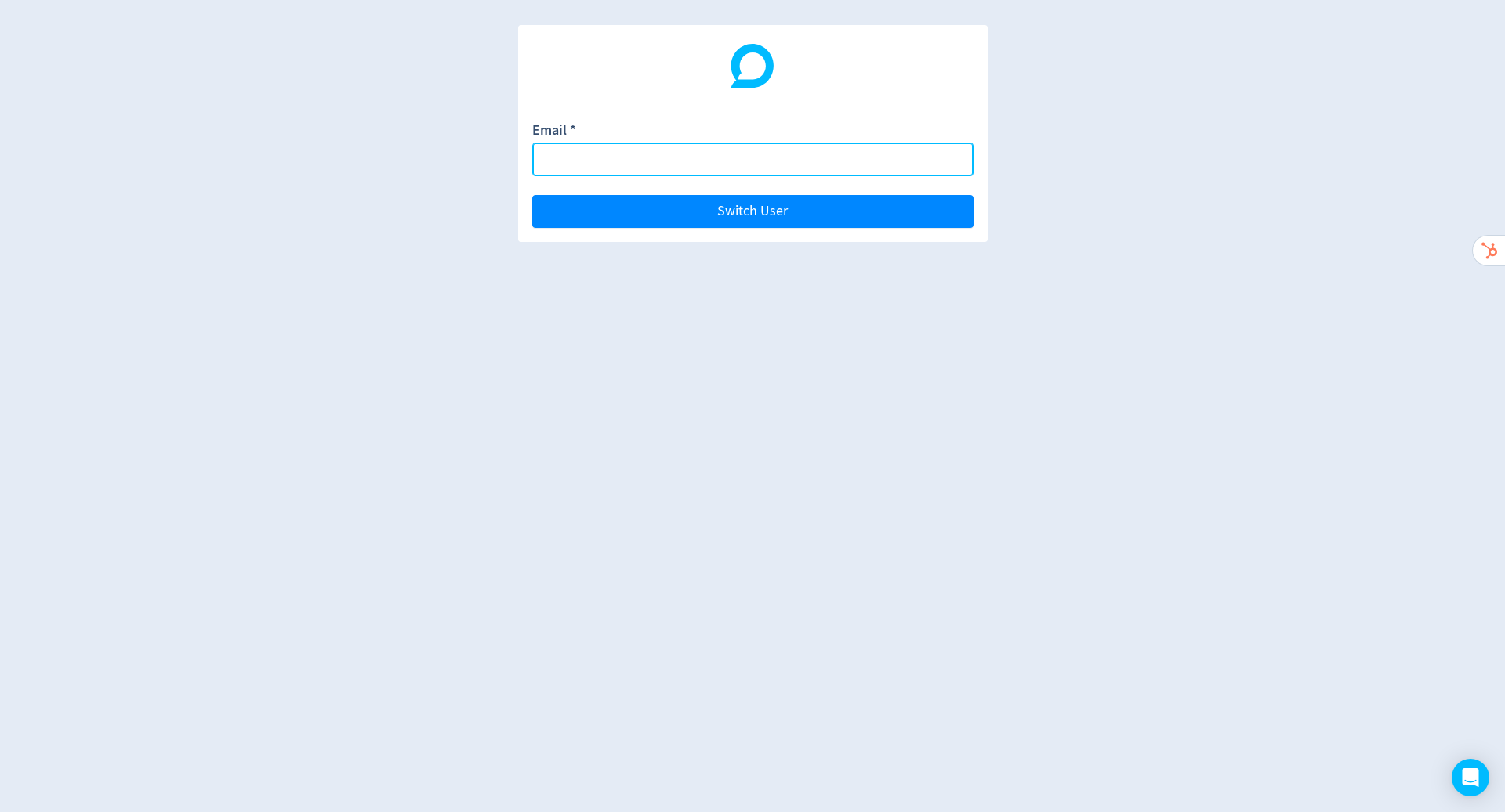
click at [702, 168] on input "Email *" at bounding box center [753, 159] width 441 height 33
paste input "[EMAIL_ADDRESS][PERSON_NAME][DOMAIN_NAME]"
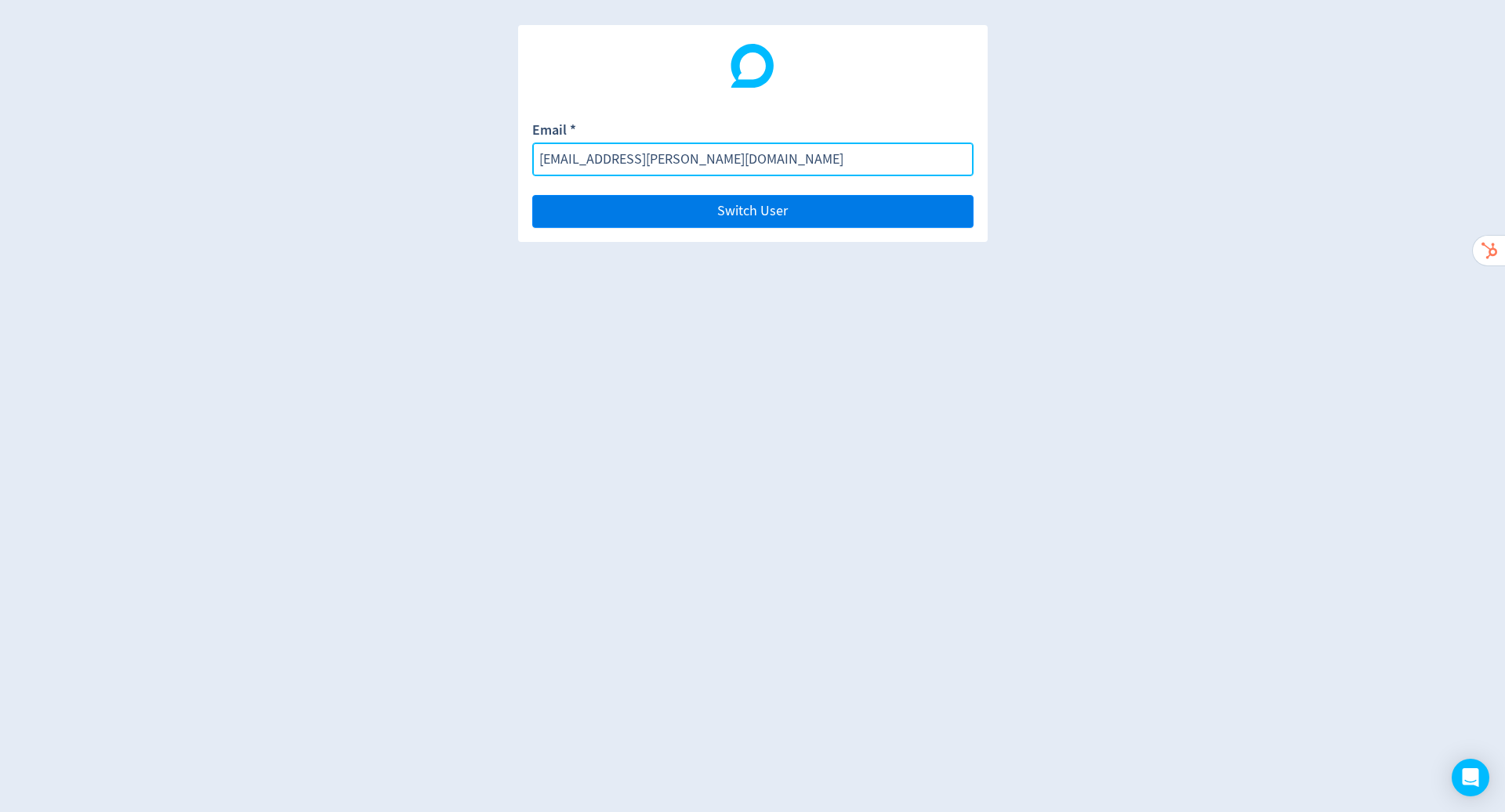
type input "[EMAIL_ADDRESS][PERSON_NAME][DOMAIN_NAME]"
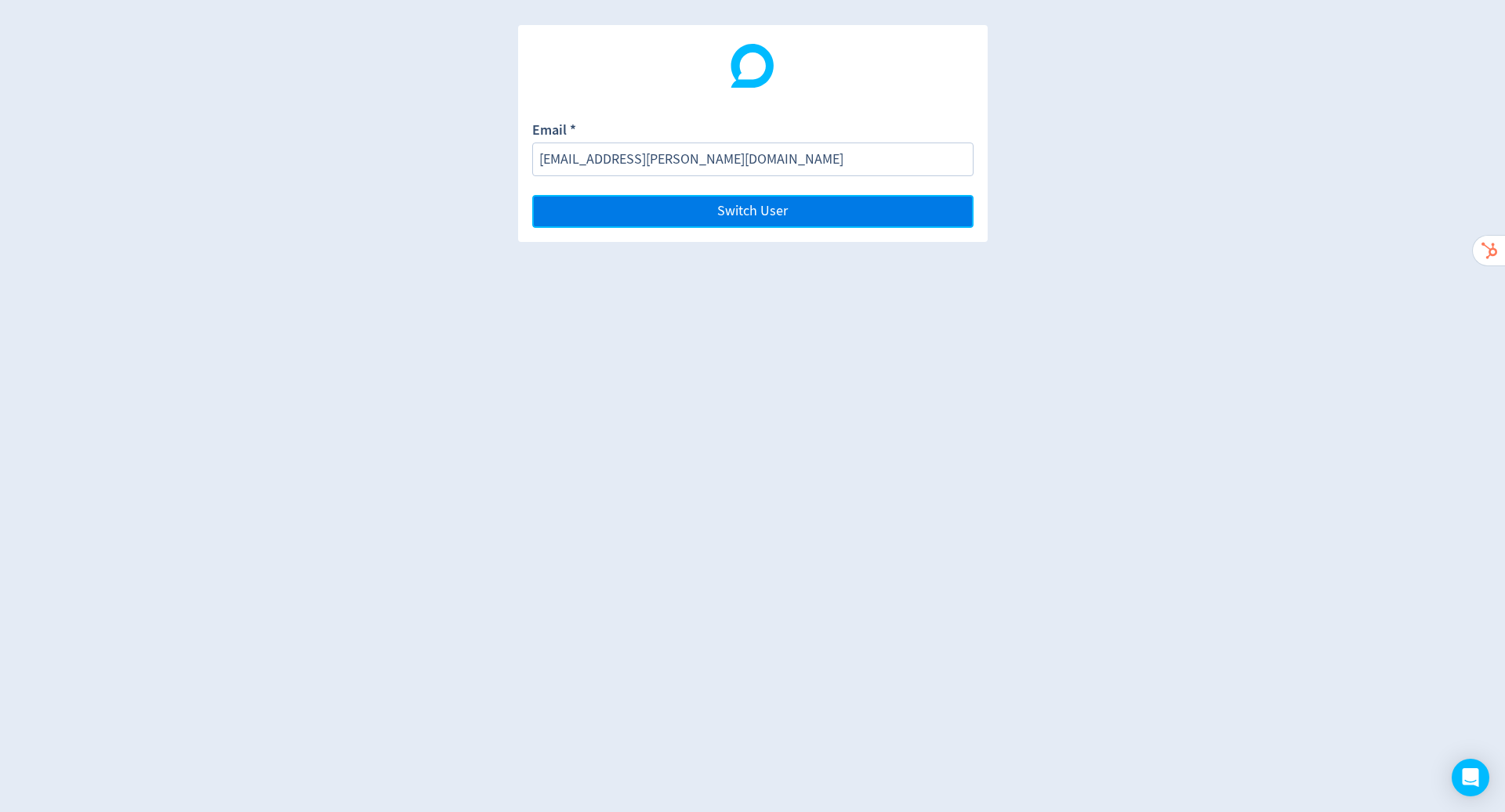
click at [880, 209] on button "Switch User" at bounding box center [753, 210] width 441 height 32
